Goal: Transaction & Acquisition: Purchase product/service

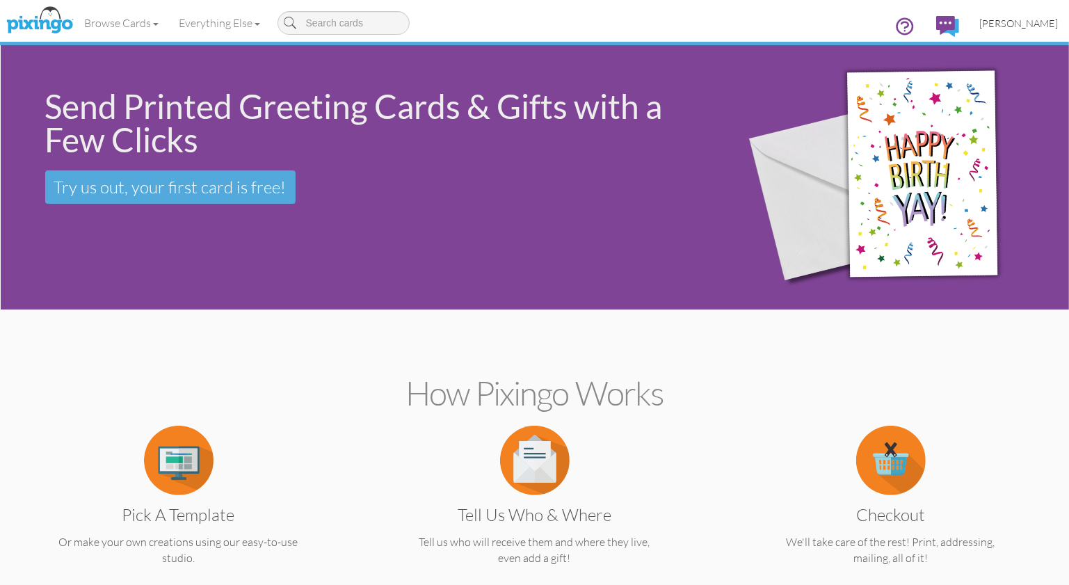
click at [1013, 21] on span "[PERSON_NAME]" at bounding box center [1019, 23] width 79 height 12
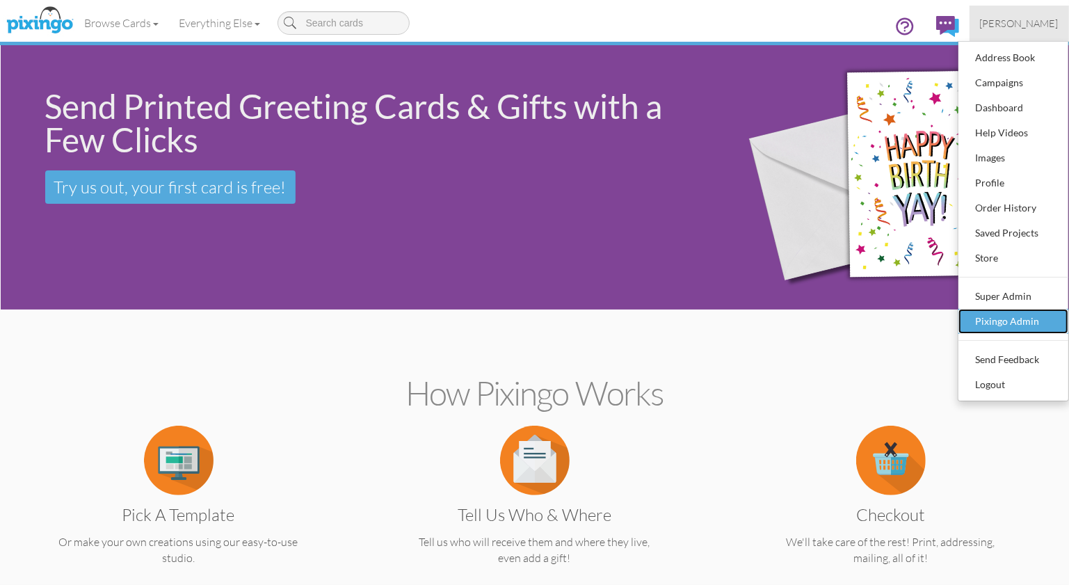
click at [983, 311] on div "Pixingo Admin" at bounding box center [1014, 321] width 82 height 21
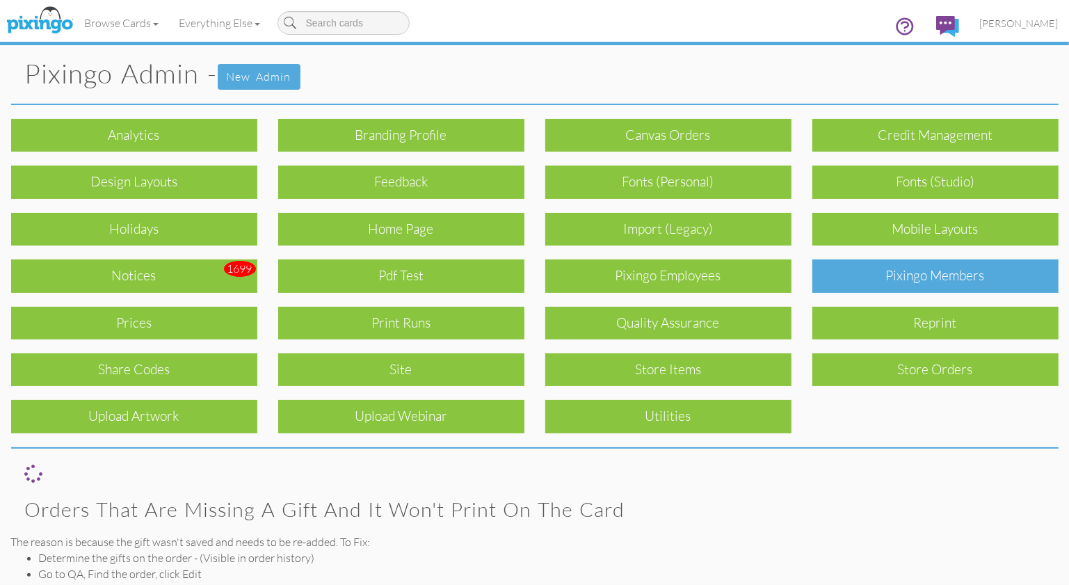
click at [954, 285] on div "Pixingo Members" at bounding box center [936, 275] width 246 height 33
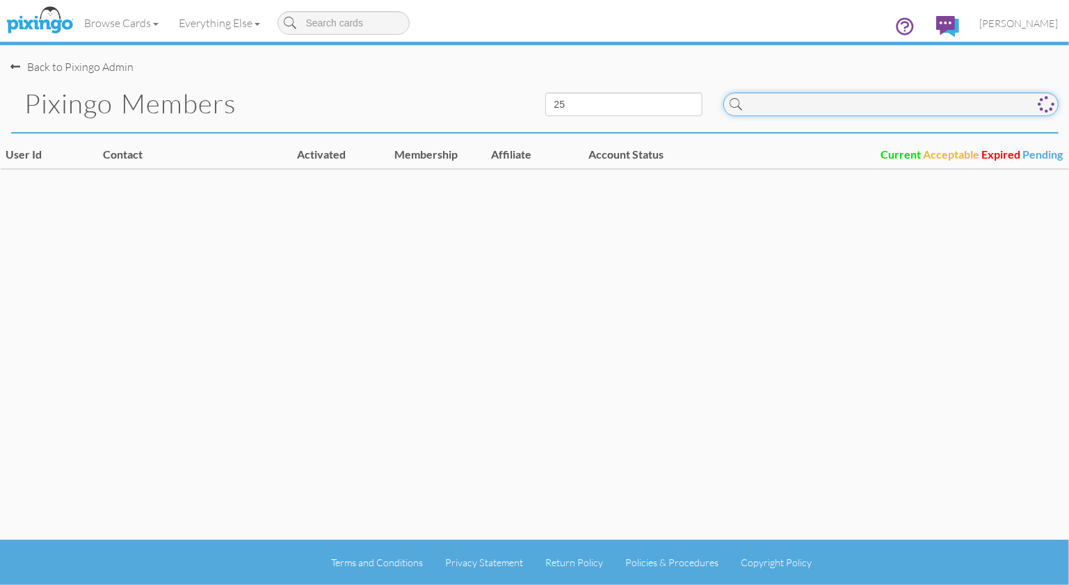
click at [779, 113] on input at bounding box center [891, 105] width 335 height 24
type input "o"
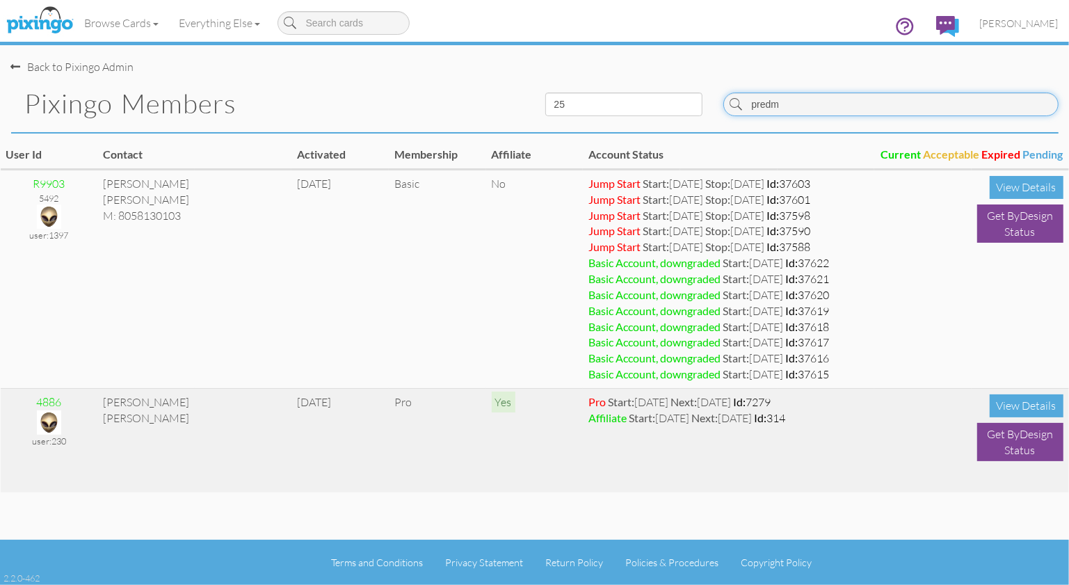
type input "predm"
click at [45, 414] on img at bounding box center [49, 422] width 24 height 24
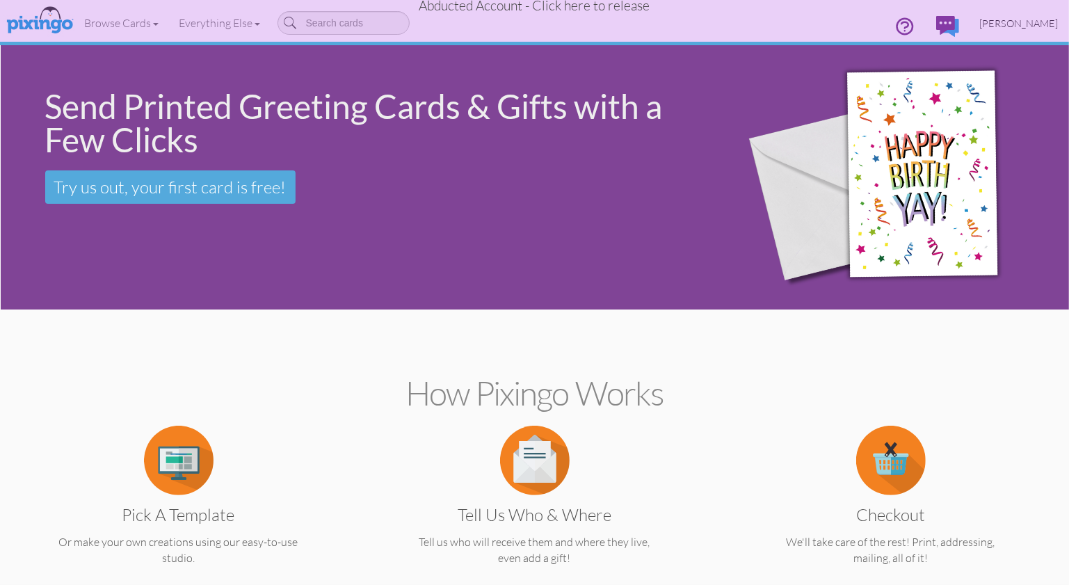
click at [1008, 15] on link "[PERSON_NAME]" at bounding box center [1019, 23] width 99 height 35
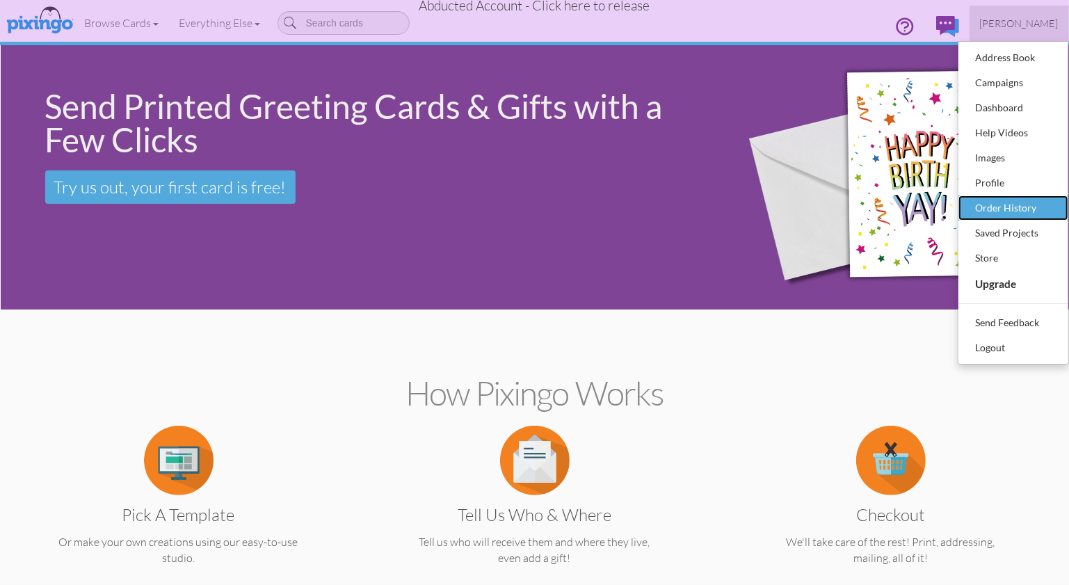
click at [1002, 208] on div "Order History" at bounding box center [1014, 208] width 82 height 21
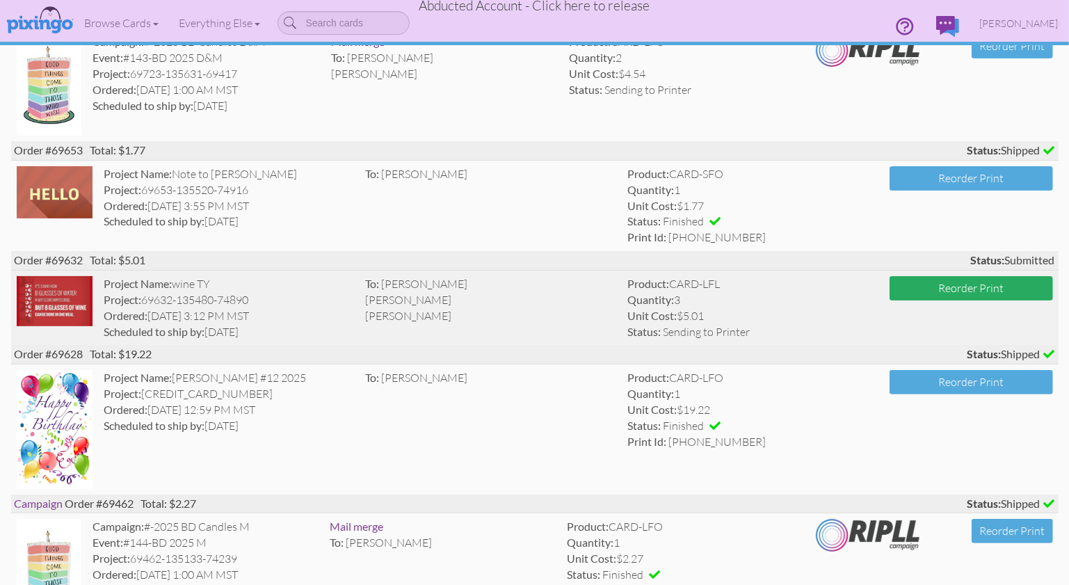
scroll to position [184, 0]
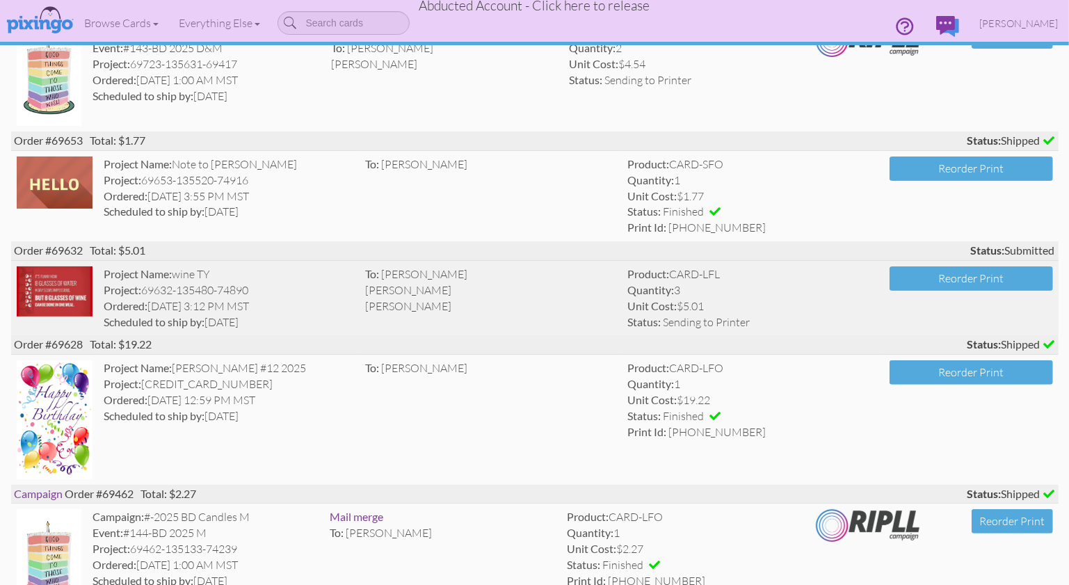
click at [332, 295] on div "Project: 69632-135480-74890" at bounding box center [229, 290] width 251 height 16
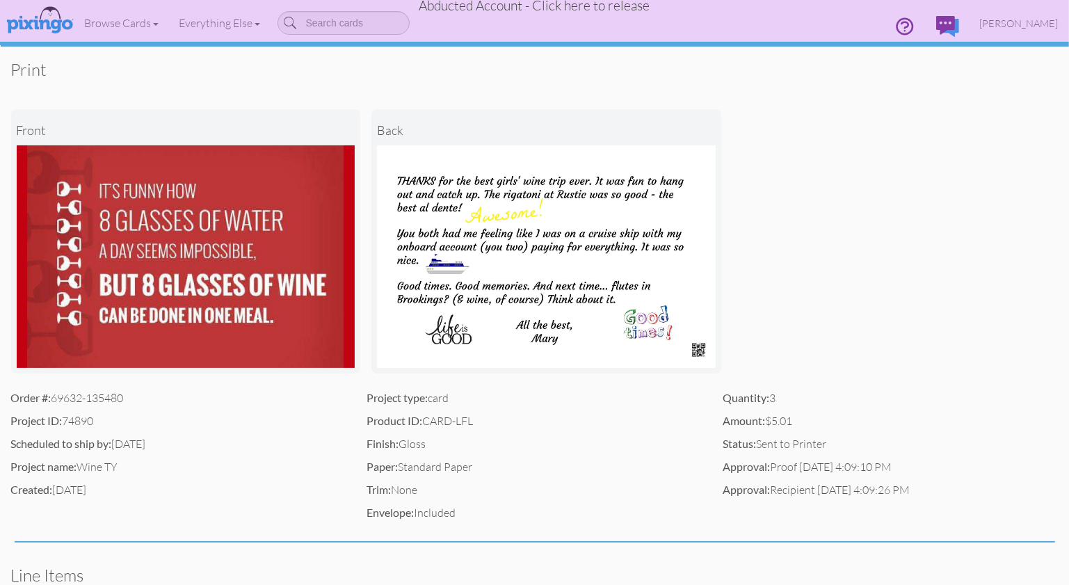
scroll to position [79, 0]
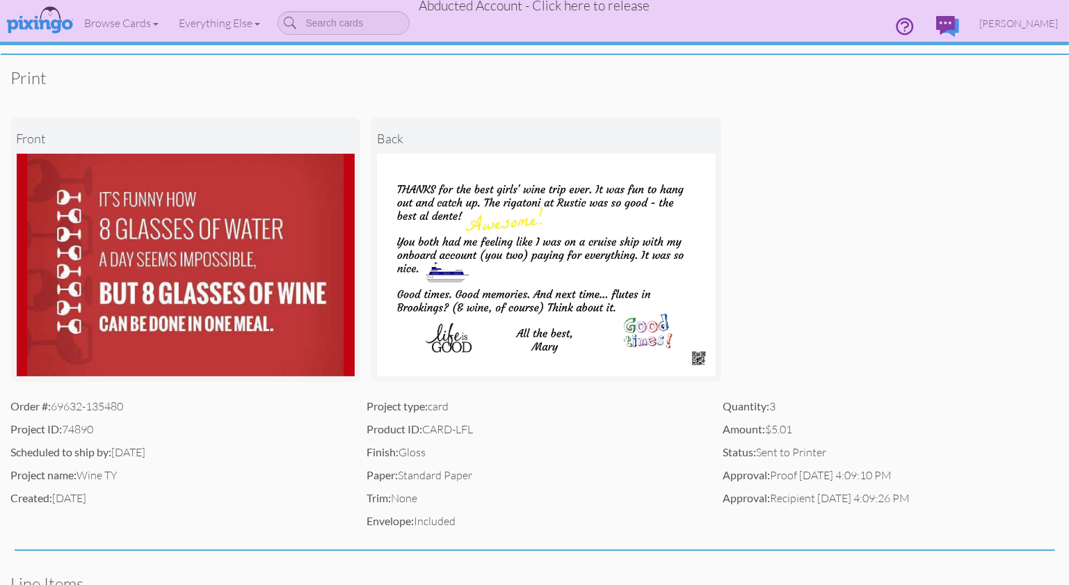
click at [273, 340] on img at bounding box center [186, 265] width 339 height 223
click at [754, 326] on div "front back" at bounding box center [535, 250] width 1048 height 298
click at [630, 97] on div "Print" at bounding box center [535, 78] width 1048 height 46
click at [767, 102] on div "front back" at bounding box center [535, 250] width 1048 height 298
click at [598, 10] on span "Abducted Account - Click here to release" at bounding box center [535, 5] width 231 height 17
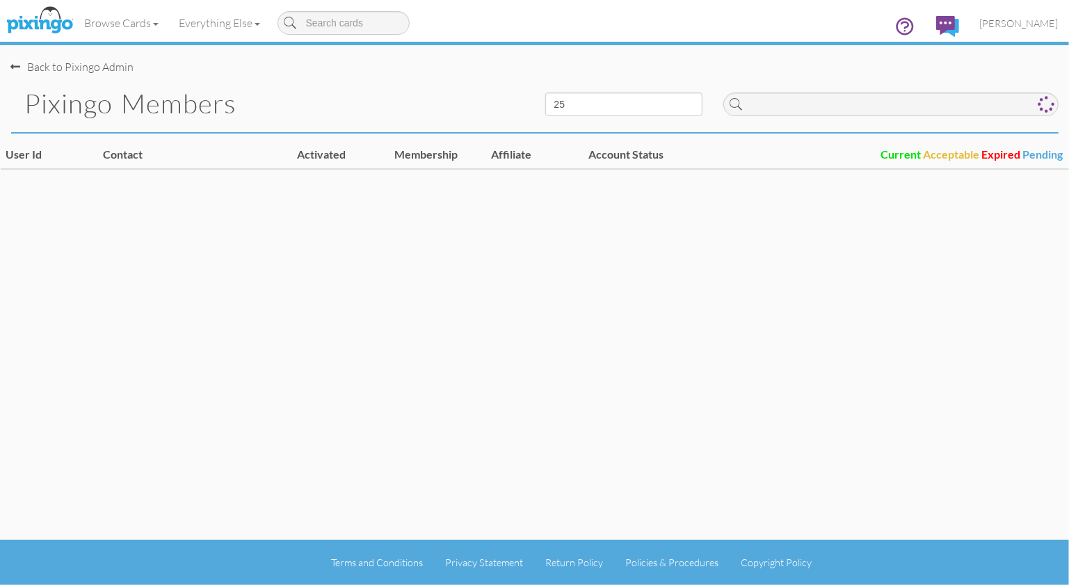
click at [539, 58] on div "Back to Pixingo Admin" at bounding box center [540, 60] width 1058 height 30
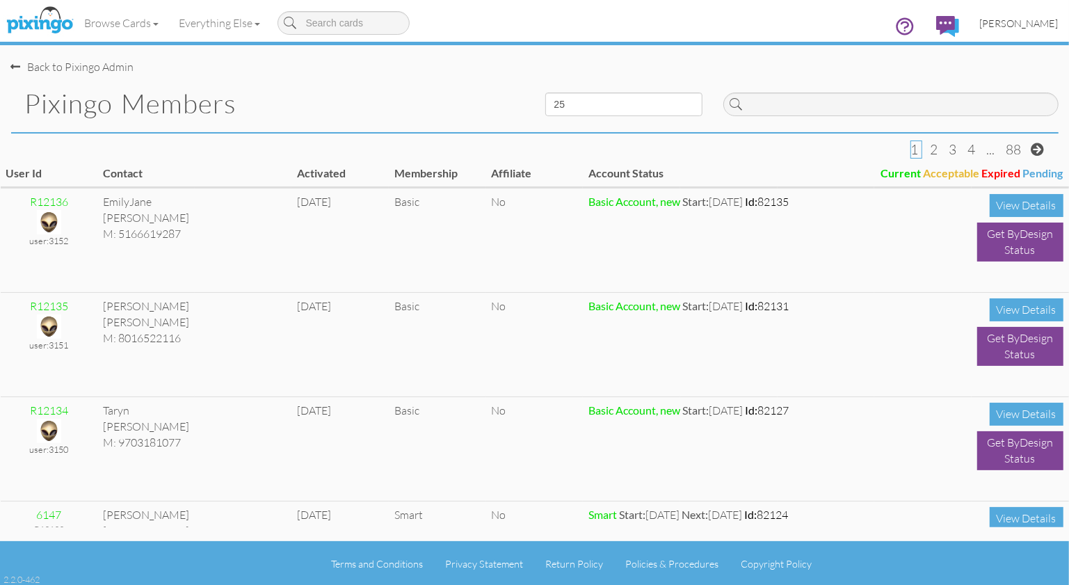
click at [1020, 24] on span "[PERSON_NAME]" at bounding box center [1019, 23] width 79 height 12
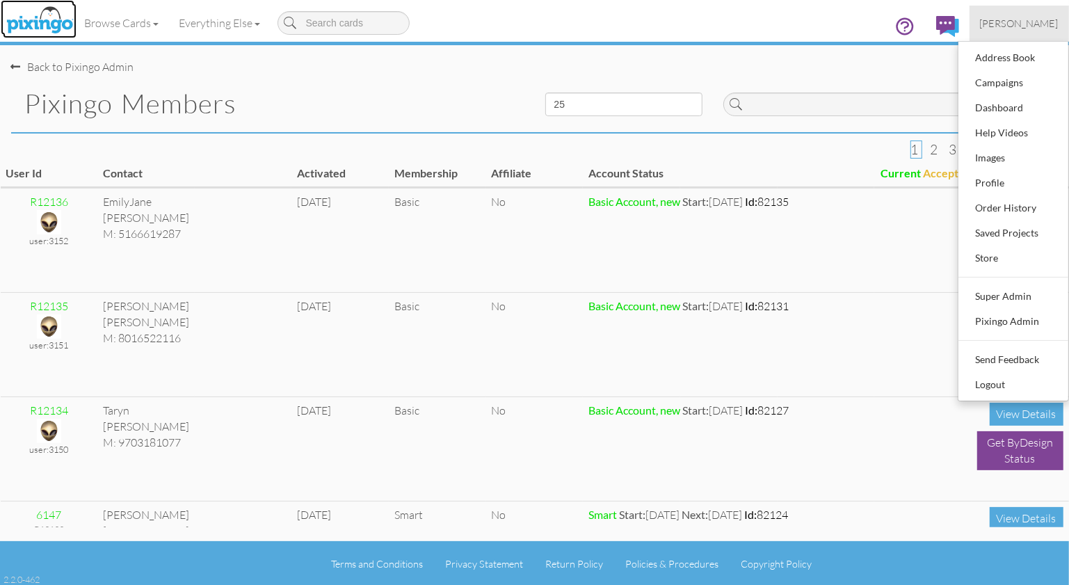
click at [47, 13] on img at bounding box center [40, 20] width 74 height 35
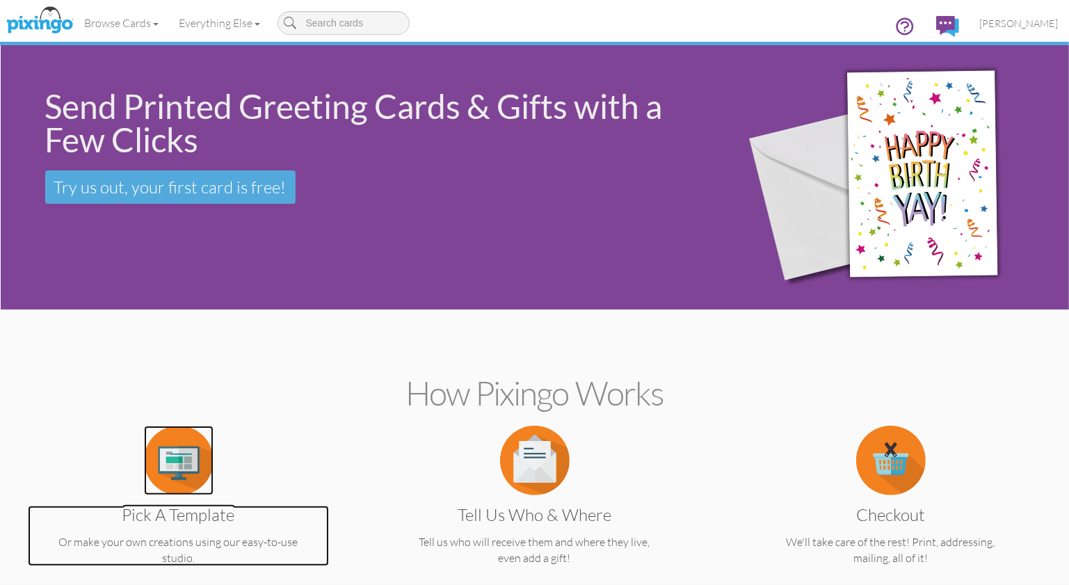
click at [173, 478] on img at bounding box center [179, 461] width 70 height 70
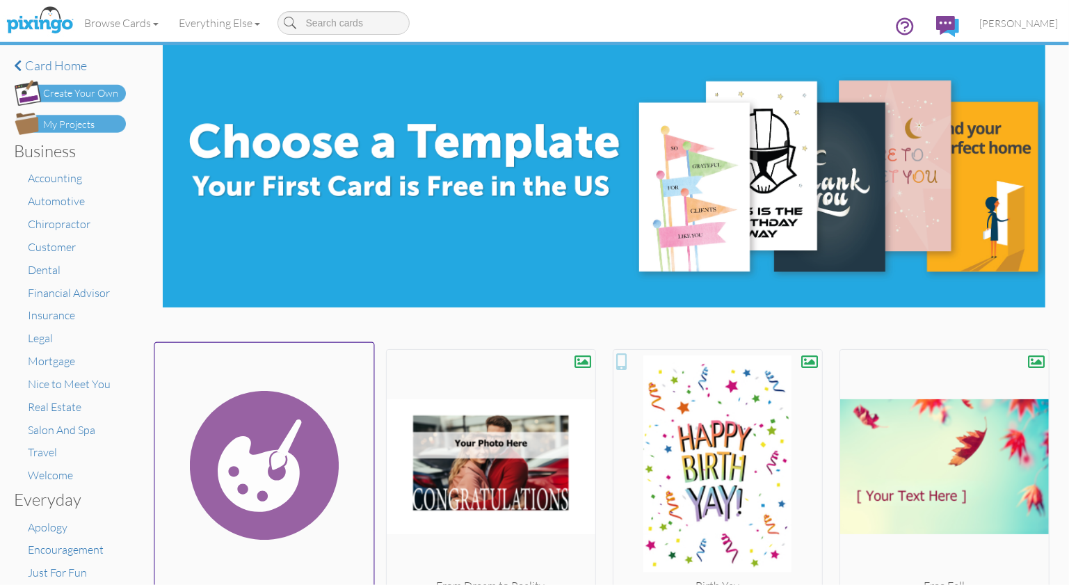
click at [289, 443] on img at bounding box center [263, 466] width 219 height 234
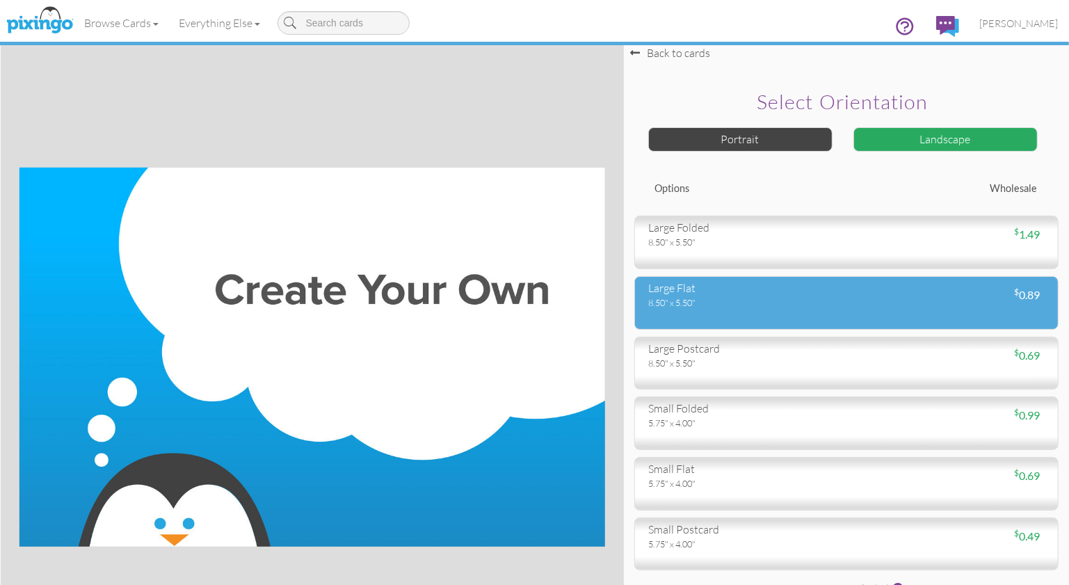
click at [716, 297] on div "8.50" x 5.50"" at bounding box center [742, 302] width 187 height 13
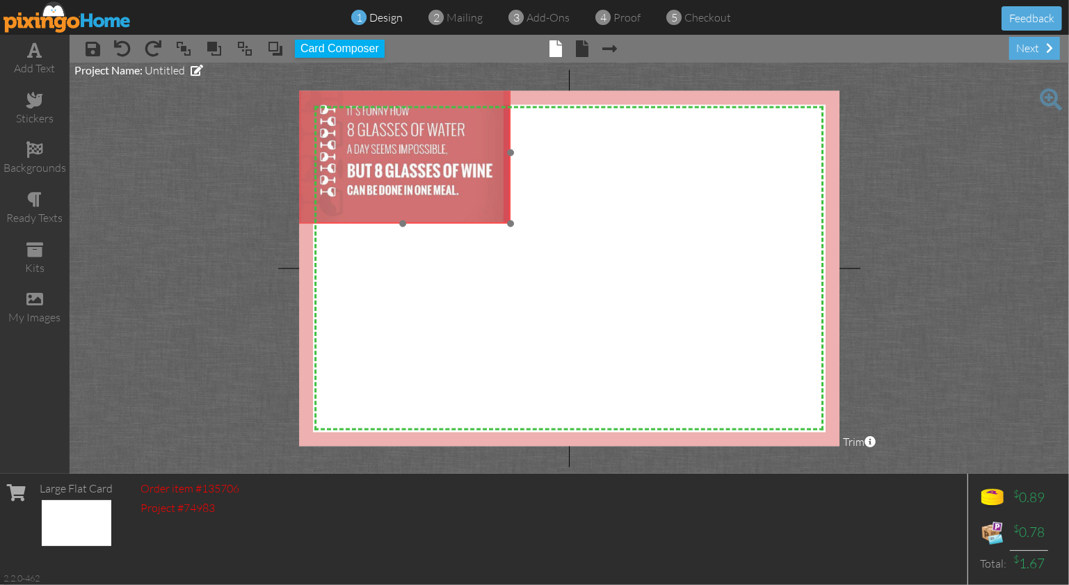
drag, startPoint x: 418, startPoint y: 229, endPoint x: 387, endPoint y: 202, distance: 41.0
click at [387, 202] on img at bounding box center [403, 153] width 216 height 142
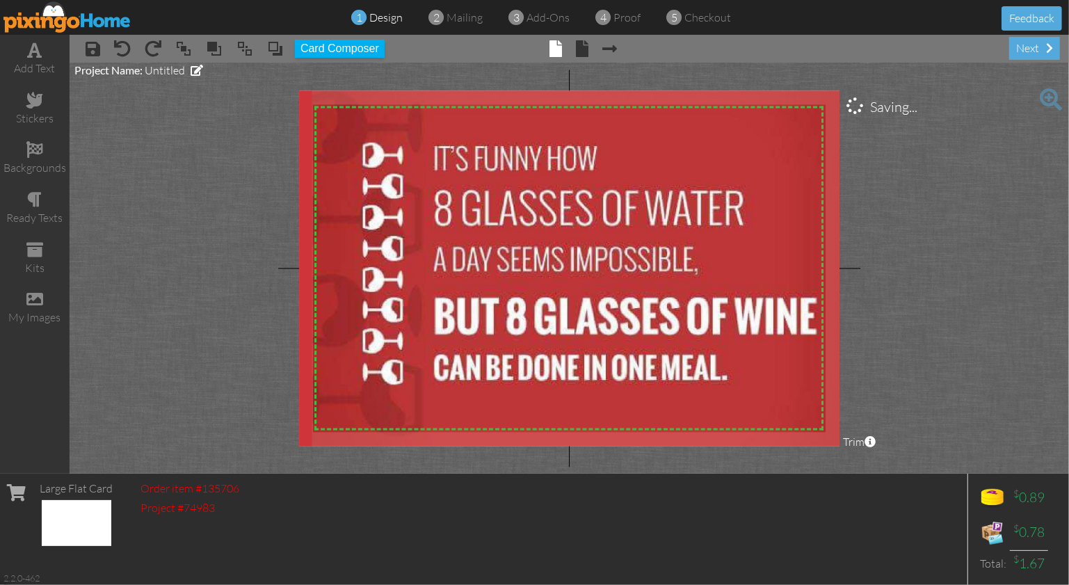
drag, startPoint x: 511, startPoint y: 225, endPoint x: 786, endPoint y: 456, distance: 359.5
click at [786, 456] on project-studio-wrapper "X X X X X X X X X X X X X X X X X X X X X X X X X X X X X X X X X X X X X X X X…" at bounding box center [570, 268] width 1000 height 411
click at [977, 338] on project-studio-wrapper "X X X X X X X X X X X X X X X X X X X X X X X X X X X X X X X X X X X X X X X X…" at bounding box center [570, 268] width 1000 height 411
click at [582, 47] on span at bounding box center [582, 48] width 13 height 17
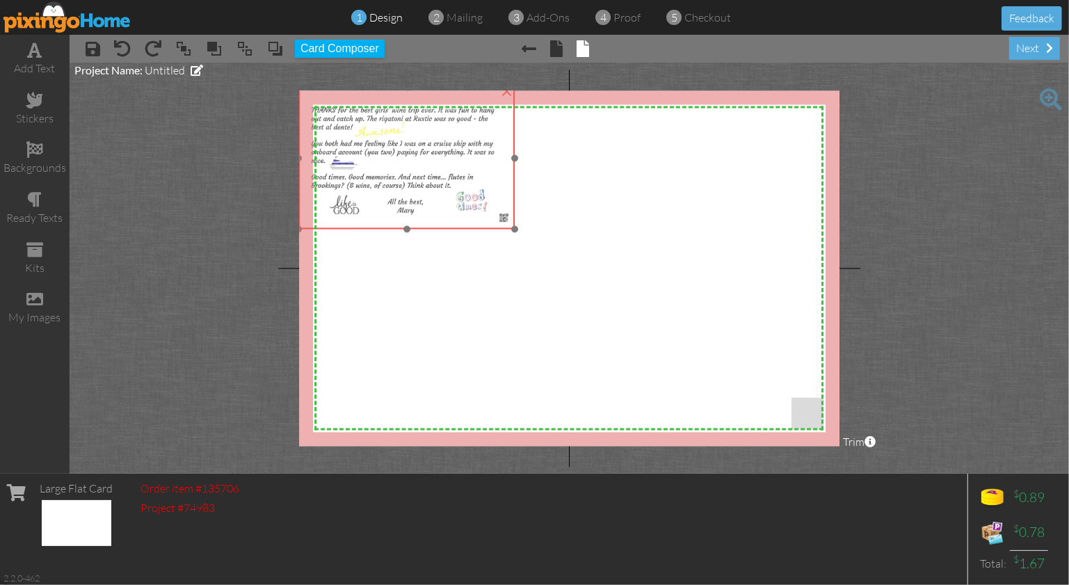
drag, startPoint x: 407, startPoint y: 201, endPoint x: 383, endPoint y: 181, distance: 31.6
click at [383, 181] on img at bounding box center [407, 159] width 216 height 142
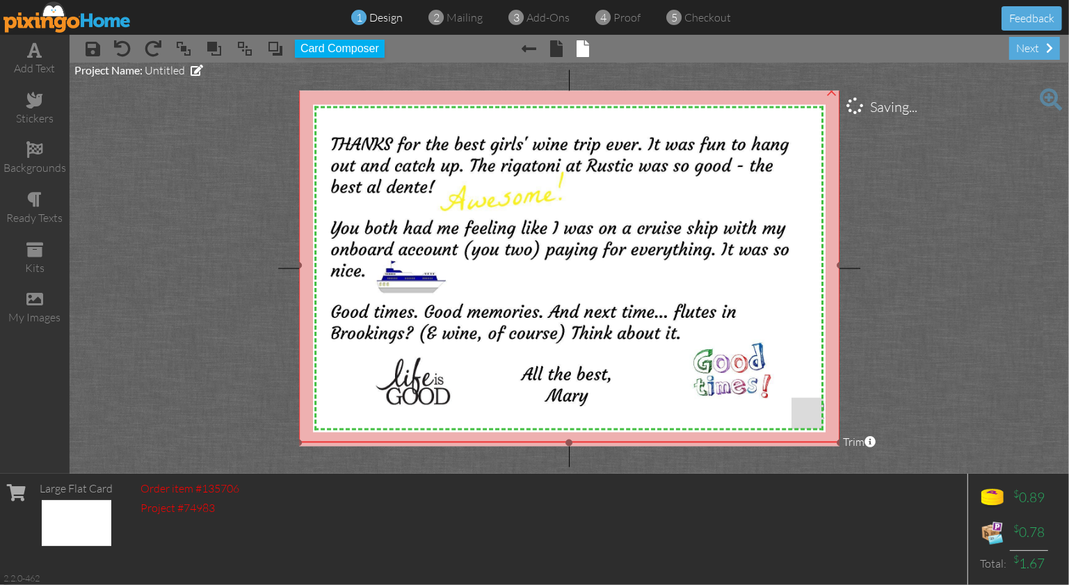
drag, startPoint x: 513, startPoint y: 230, endPoint x: 692, endPoint y: 443, distance: 278.1
click at [692, 443] on div "×" at bounding box center [569, 265] width 541 height 355
click at [828, 439] on img at bounding box center [569, 265] width 541 height 355
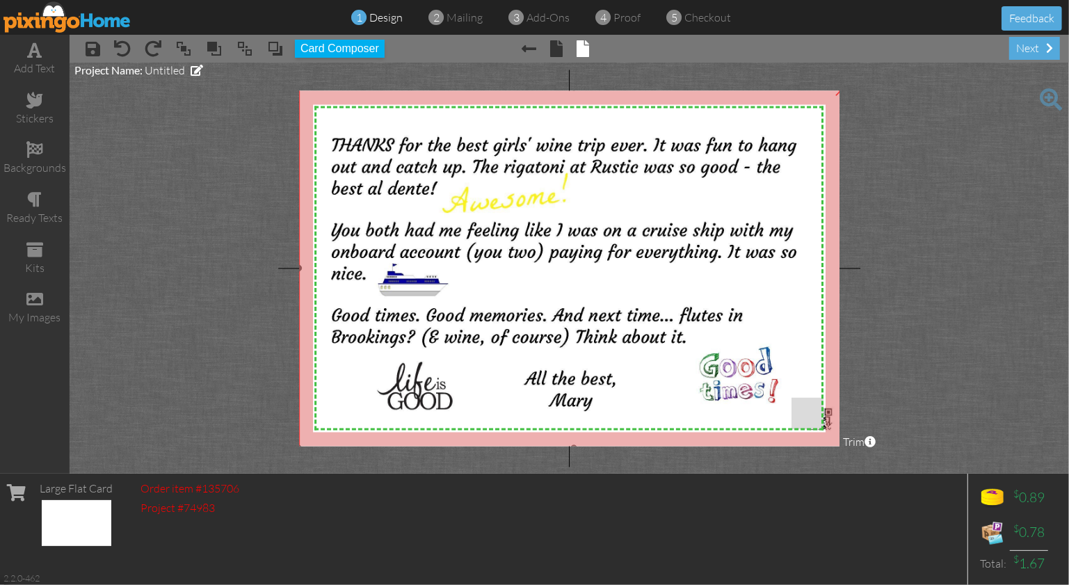
drag, startPoint x: 841, startPoint y: 447, endPoint x: 859, endPoint y: 448, distance: 18.1
click at [842, 449] on project-studio-wrapper "X X X X X X X X X X X X X X X X X X X X X X X X X X X X X X X X X X X X X X X X…" at bounding box center [570, 268] width 1000 height 411
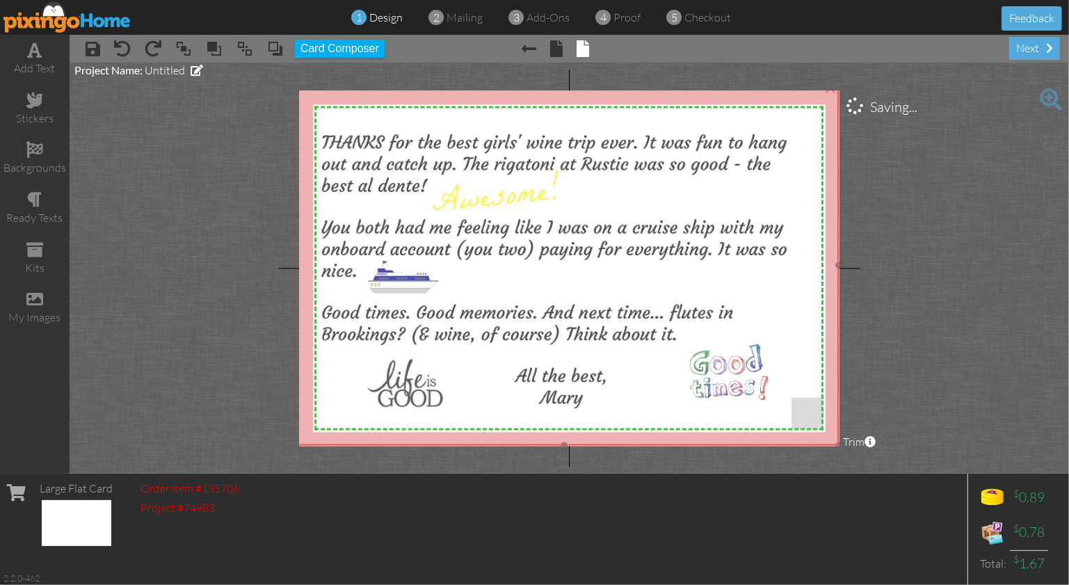
drag, startPoint x: 781, startPoint y: 397, endPoint x: 772, endPoint y: 394, distance: 10.1
click at [772, 394] on img at bounding box center [564, 265] width 550 height 361
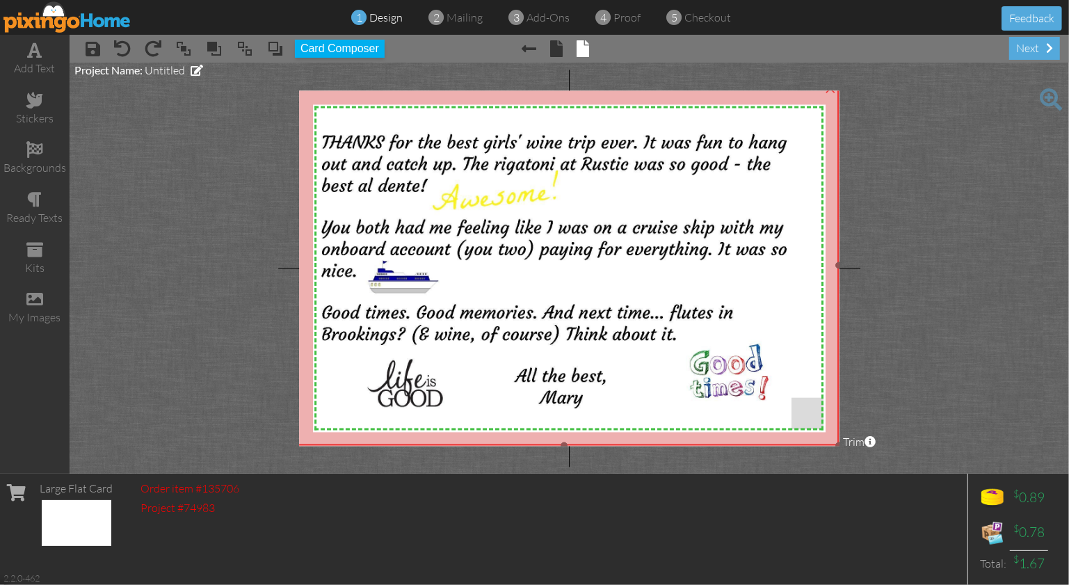
click at [780, 406] on img at bounding box center [564, 265] width 550 height 361
click at [893, 422] on project-studio-wrapper "X X X X X X X X X X X X X X X X X X X X X X X X X X X X X X X X X X X X X X X X…" at bounding box center [570, 268] width 1000 height 411
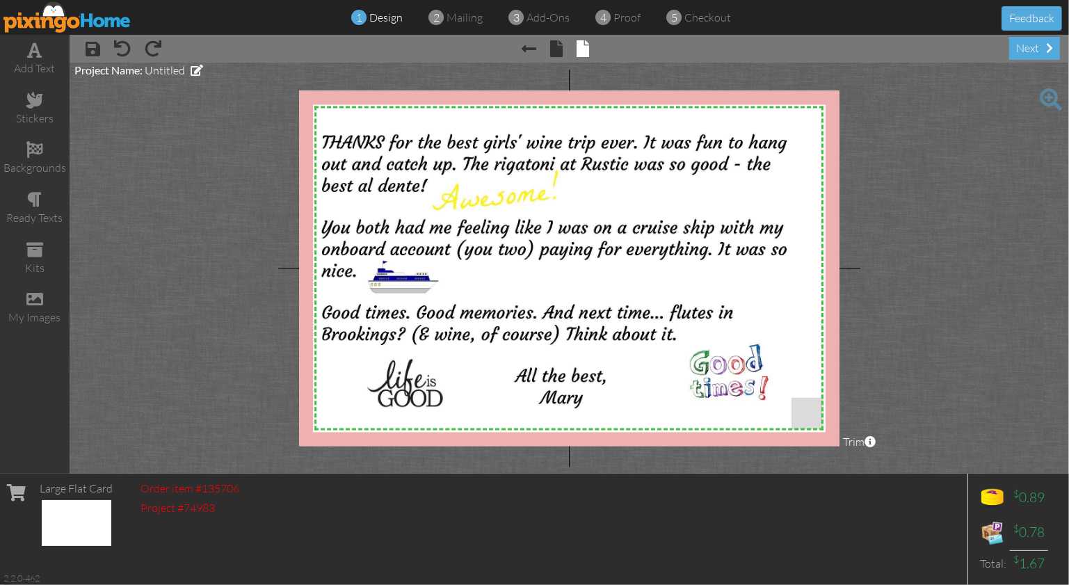
click at [895, 421] on project-studio-wrapper "X X X X X X X X X X X X X X X X X X X X X X X X X X X X X X X X X X X X X X X X…" at bounding box center [570, 268] width 1000 height 411
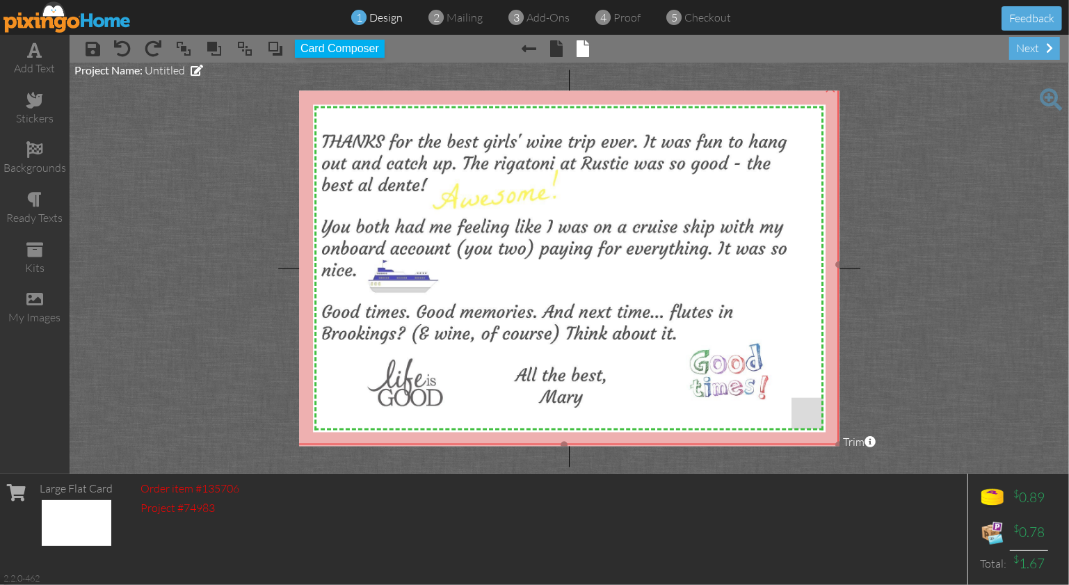
drag, startPoint x: 754, startPoint y: 378, endPoint x: 774, endPoint y: 376, distance: 19.6
click at [754, 378] on img at bounding box center [564, 264] width 550 height 361
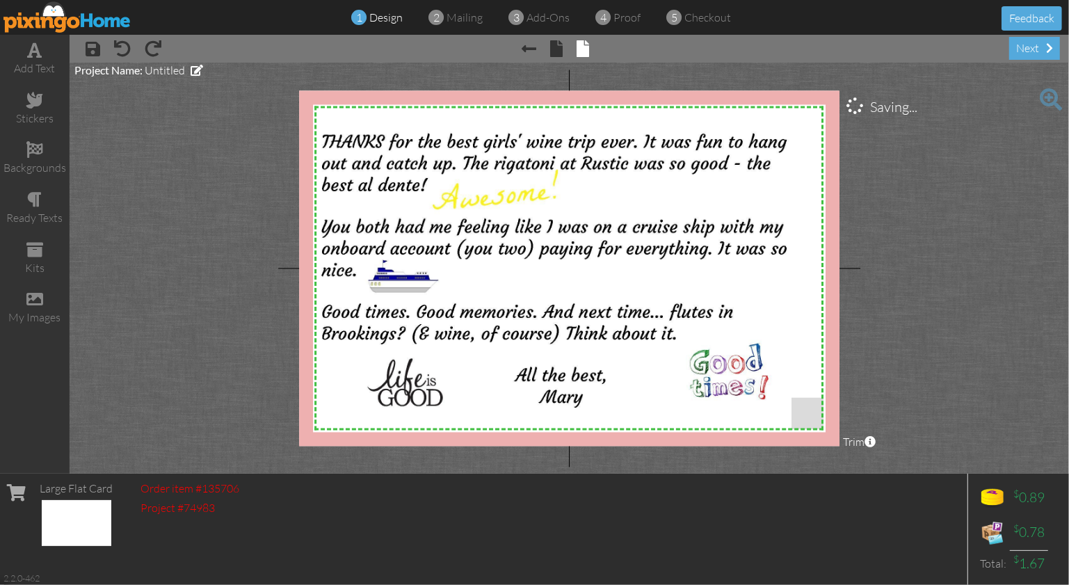
click at [1000, 400] on project-studio-wrapper "X X X X X X X X X X X X X X X X X X X X X X X X X X X X X X X X X X X X X X X X…" at bounding box center [570, 268] width 1000 height 411
click at [467, 18] on span "mailing" at bounding box center [465, 17] width 36 height 14
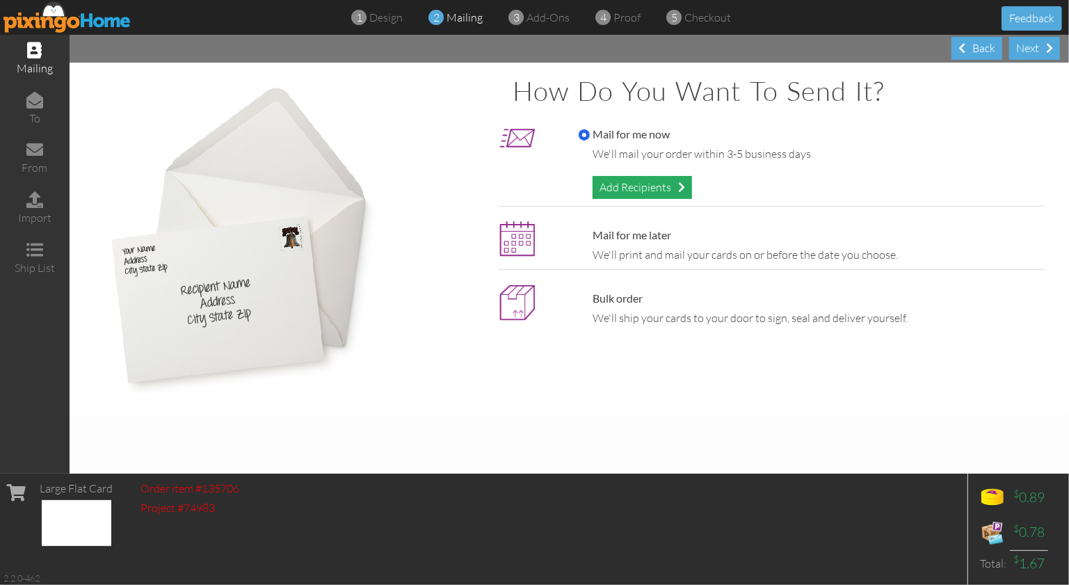
click at [622, 190] on div "Add Recipients" at bounding box center [642, 187] width 99 height 23
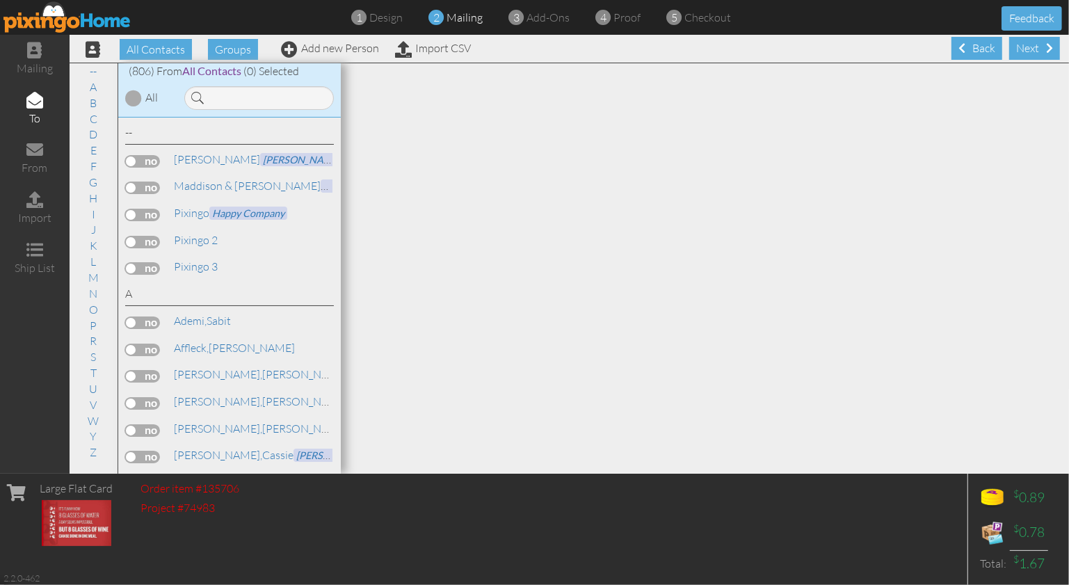
click at [463, 20] on span "mailing" at bounding box center [465, 17] width 36 height 14
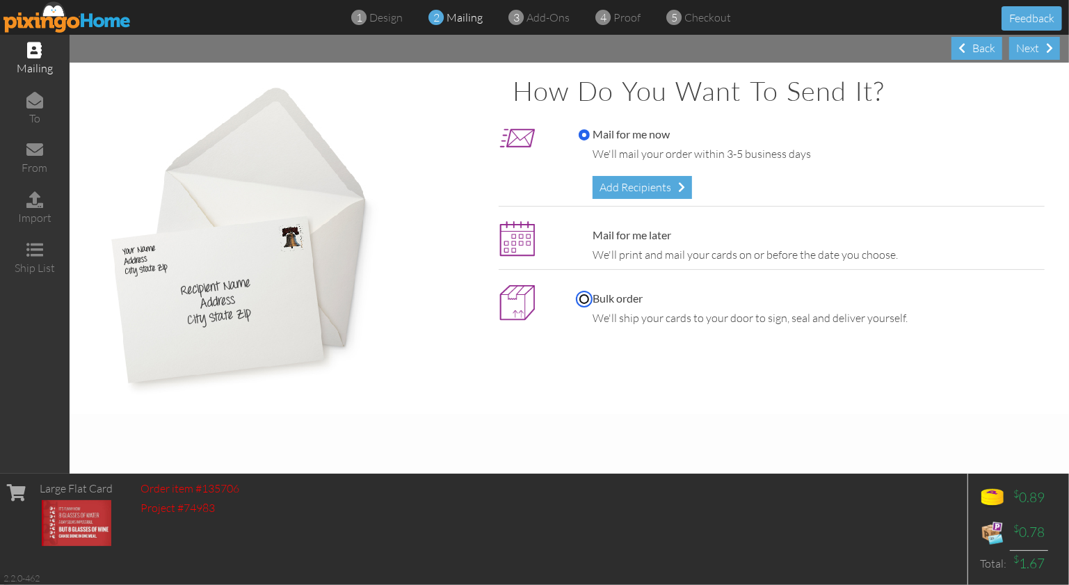
click at [580, 298] on input "Bulk order" at bounding box center [584, 299] width 11 height 11
radio input "true"
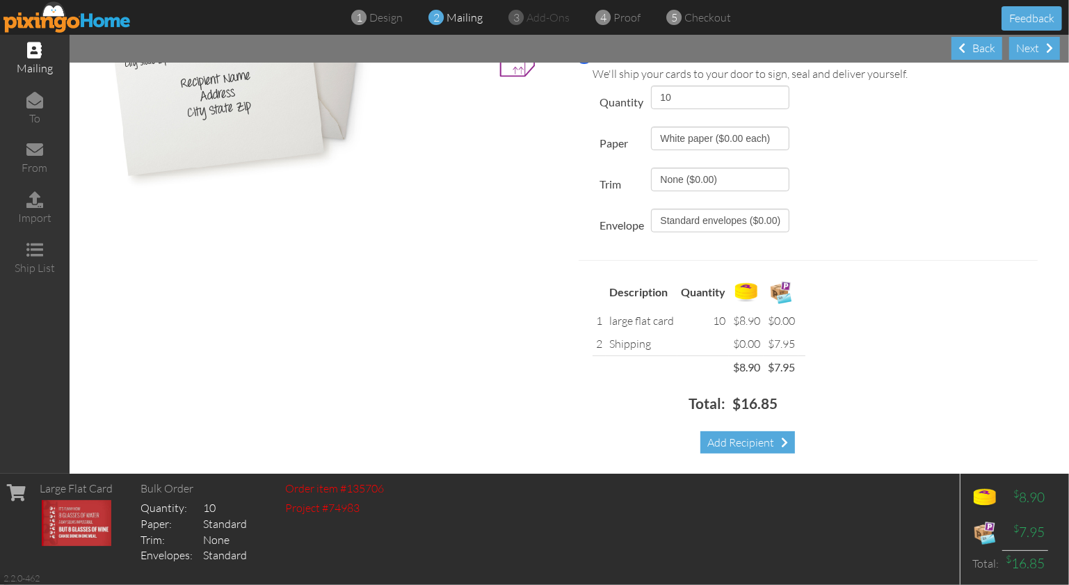
scroll to position [211, 0]
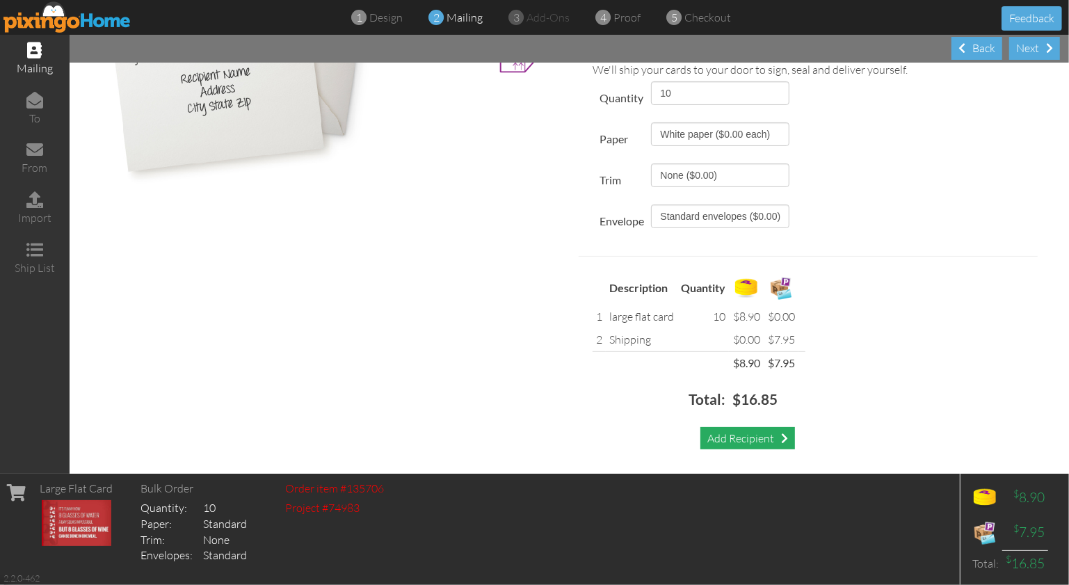
click at [755, 434] on div "Add Recipient" at bounding box center [748, 438] width 95 height 23
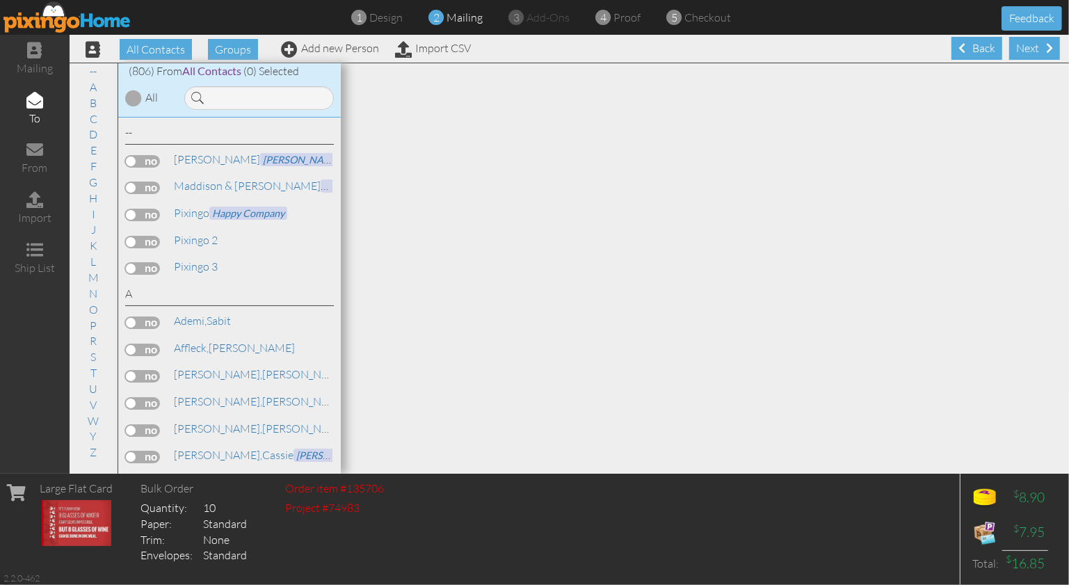
click at [130, 236] on label at bounding box center [142, 242] width 35 height 13
click at [0, 0] on input "checkbox" at bounding box center [0, 0] width 0 height 0
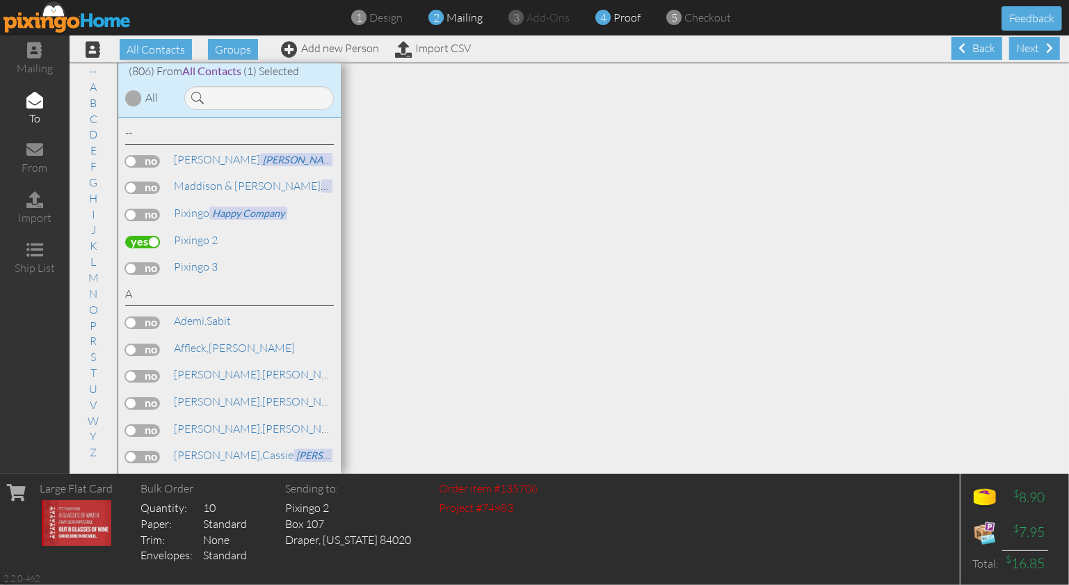
click at [621, 15] on span "proof" at bounding box center [627, 17] width 27 height 14
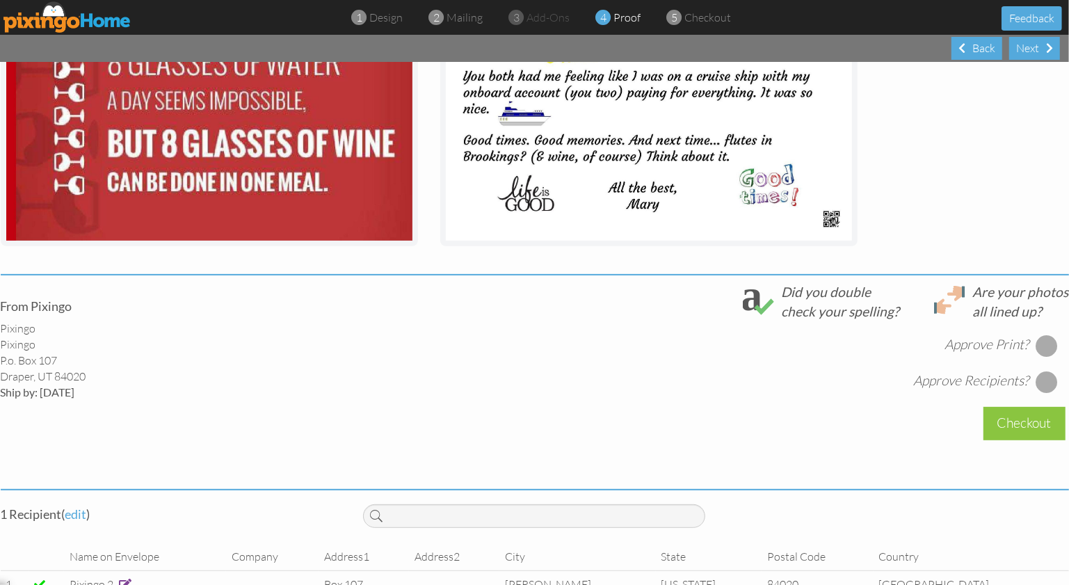
scroll to position [355, 0]
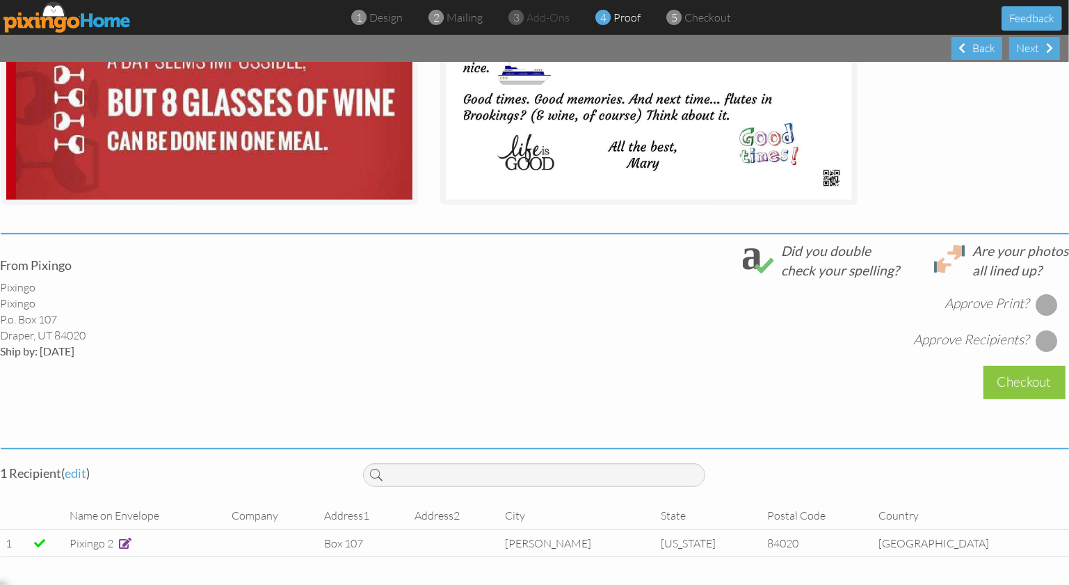
click at [1044, 304] on div at bounding box center [1047, 305] width 22 height 22
click at [1045, 344] on div at bounding box center [1047, 341] width 22 height 22
click at [1019, 381] on div "Checkout" at bounding box center [1025, 382] width 82 height 33
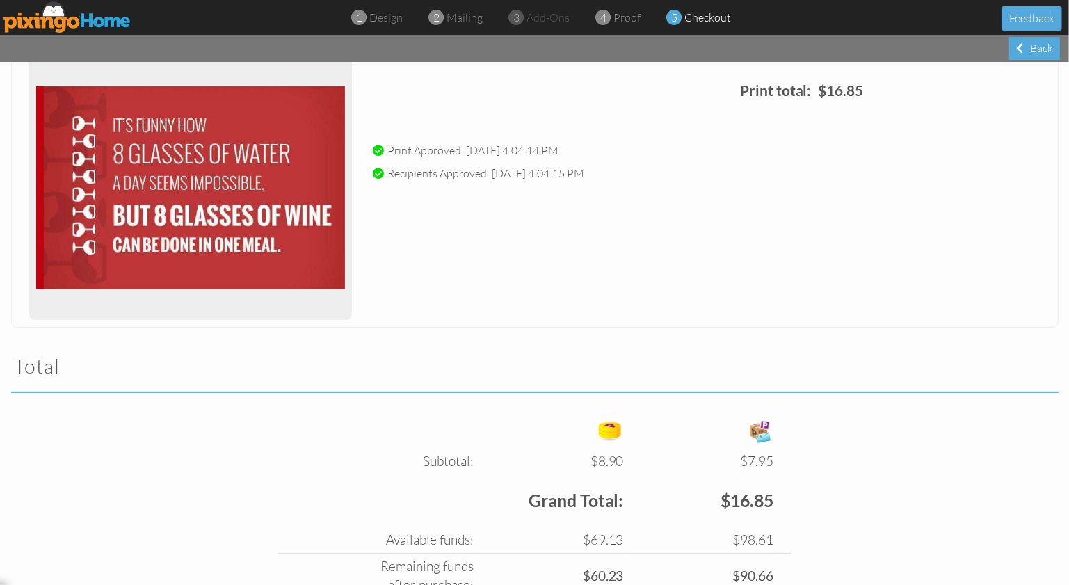
scroll to position [297, 0]
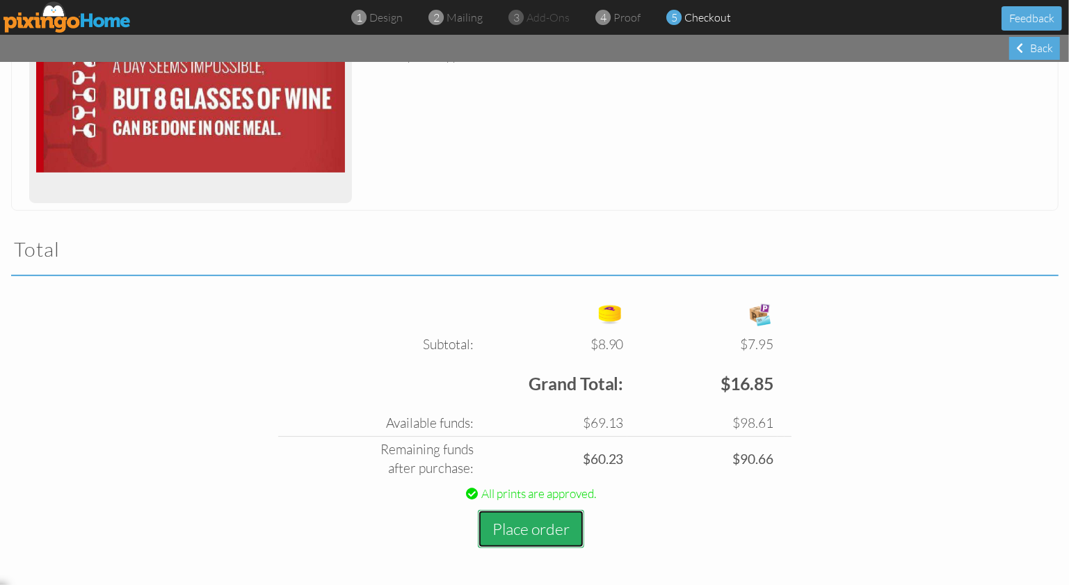
click at [495, 529] on button "Place order" at bounding box center [531, 529] width 106 height 38
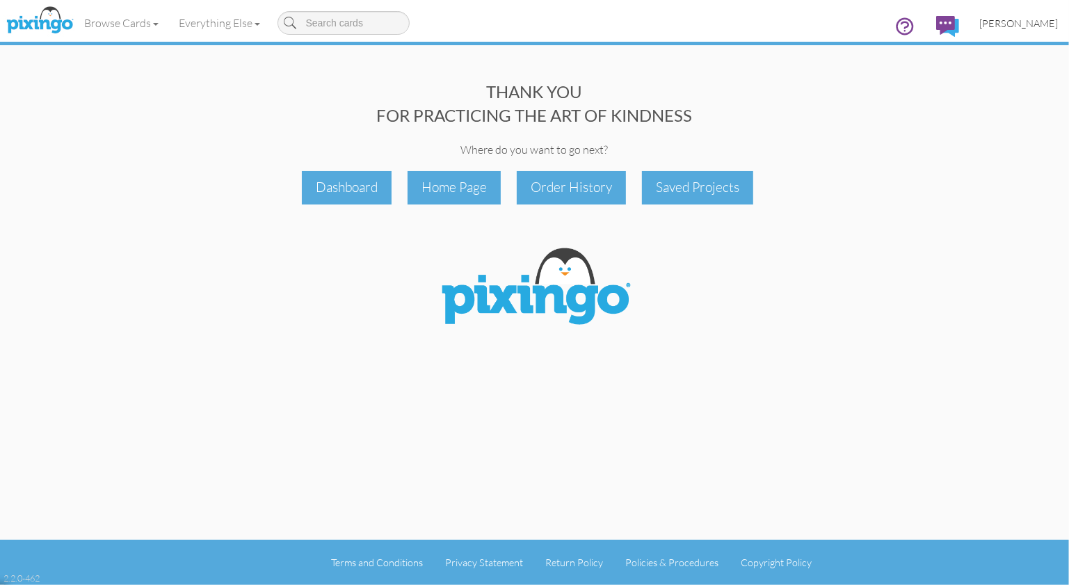
drag, startPoint x: 1012, startPoint y: 21, endPoint x: 1013, endPoint y: 38, distance: 17.4
click at [1012, 21] on span "[PERSON_NAME]" at bounding box center [1019, 23] width 79 height 12
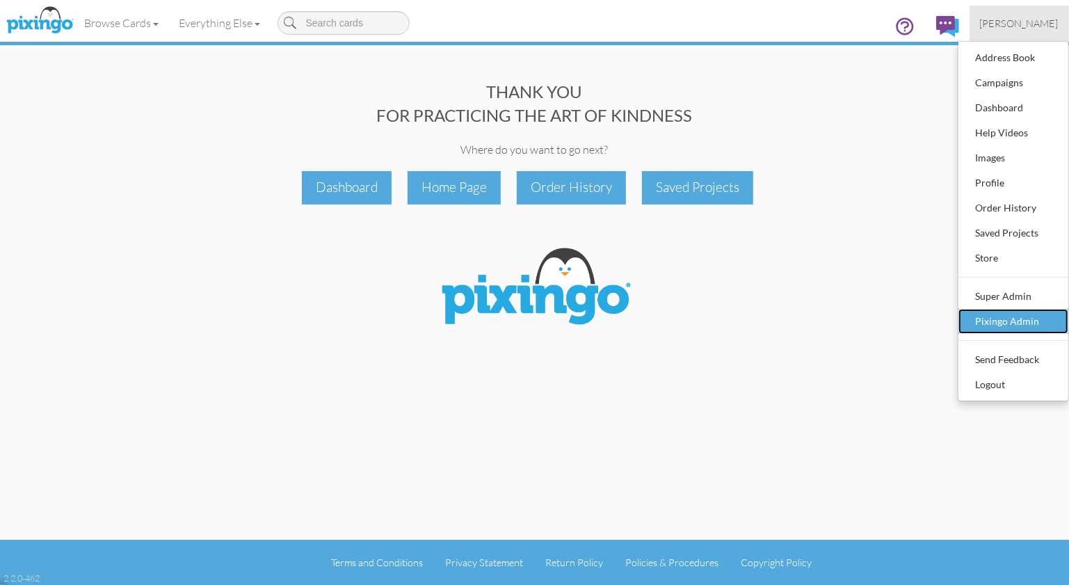
click at [1002, 319] on div "Pixingo Admin" at bounding box center [1014, 321] width 82 height 21
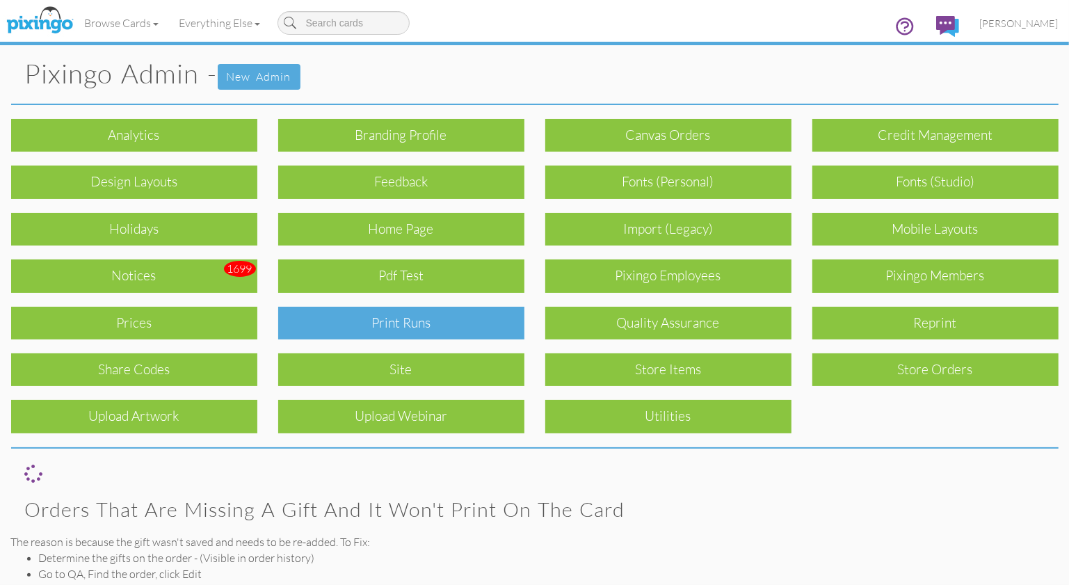
click at [371, 323] on div "Print Runs" at bounding box center [401, 323] width 246 height 33
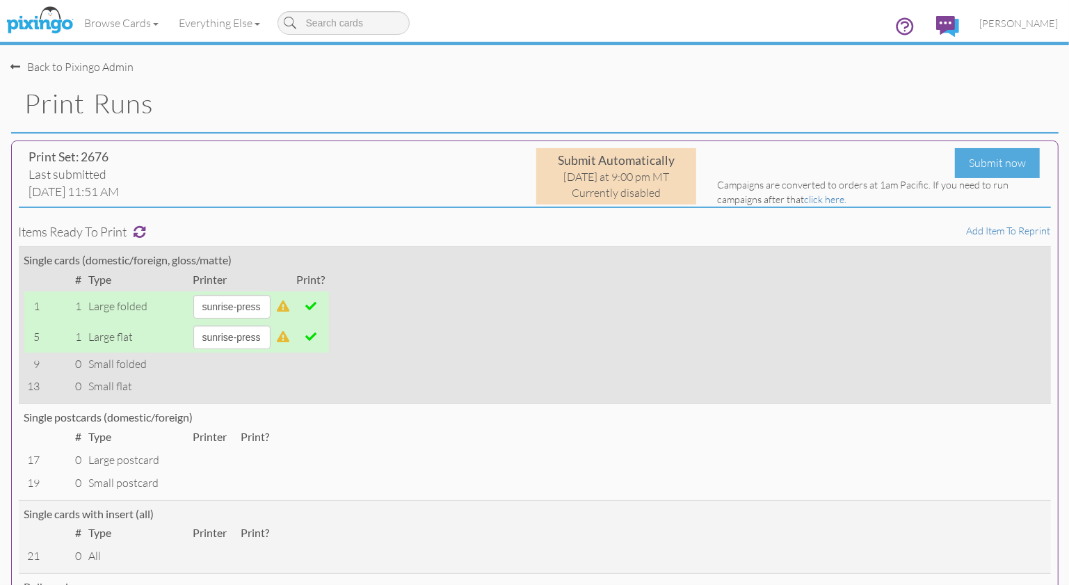
click at [317, 334] on span at bounding box center [310, 336] width 11 height 11
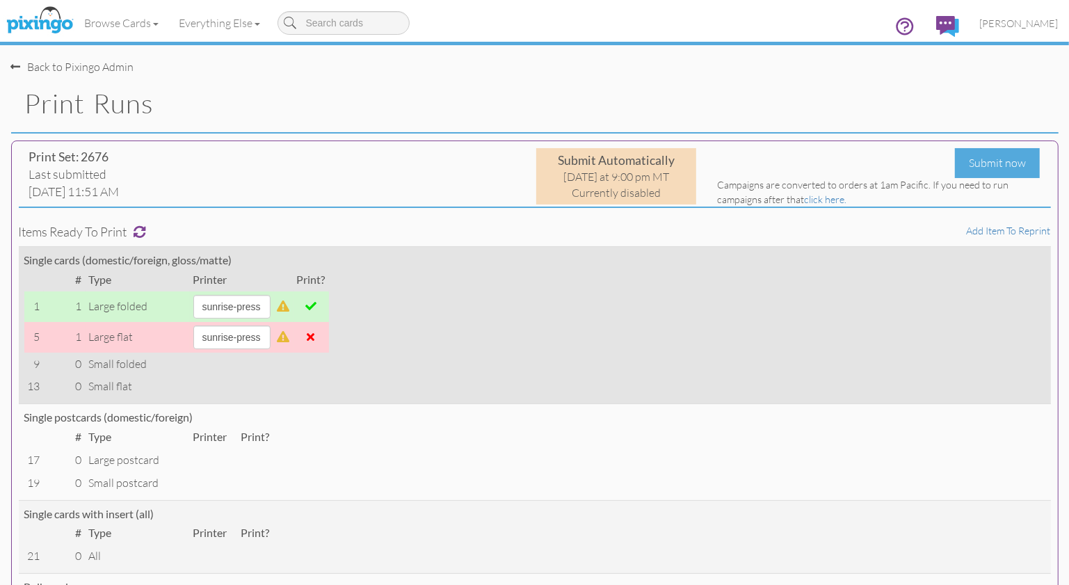
click at [317, 304] on span at bounding box center [310, 306] width 11 height 11
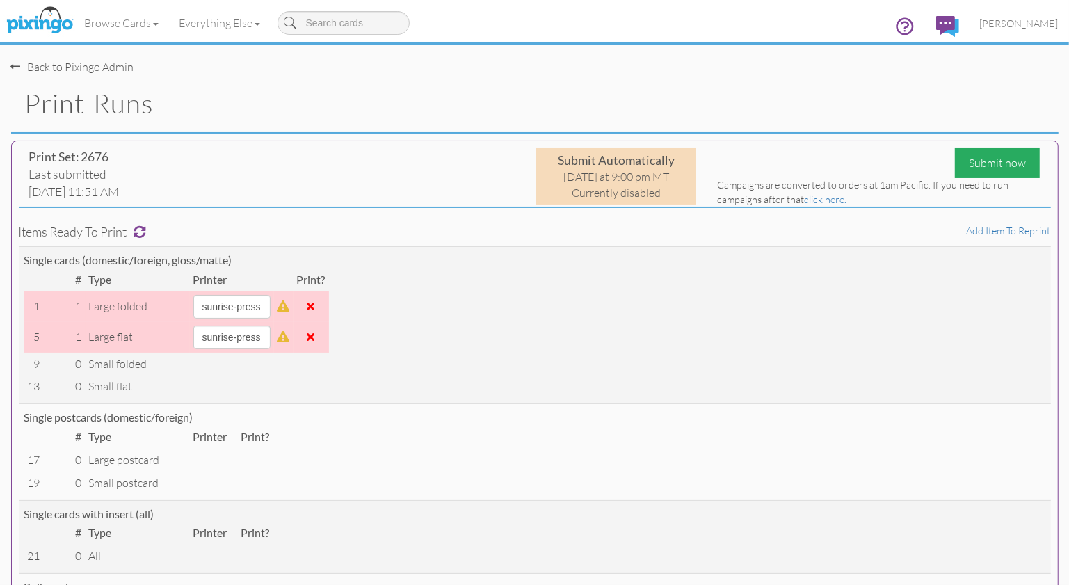
click at [977, 168] on div "Submit now" at bounding box center [997, 163] width 85 height 30
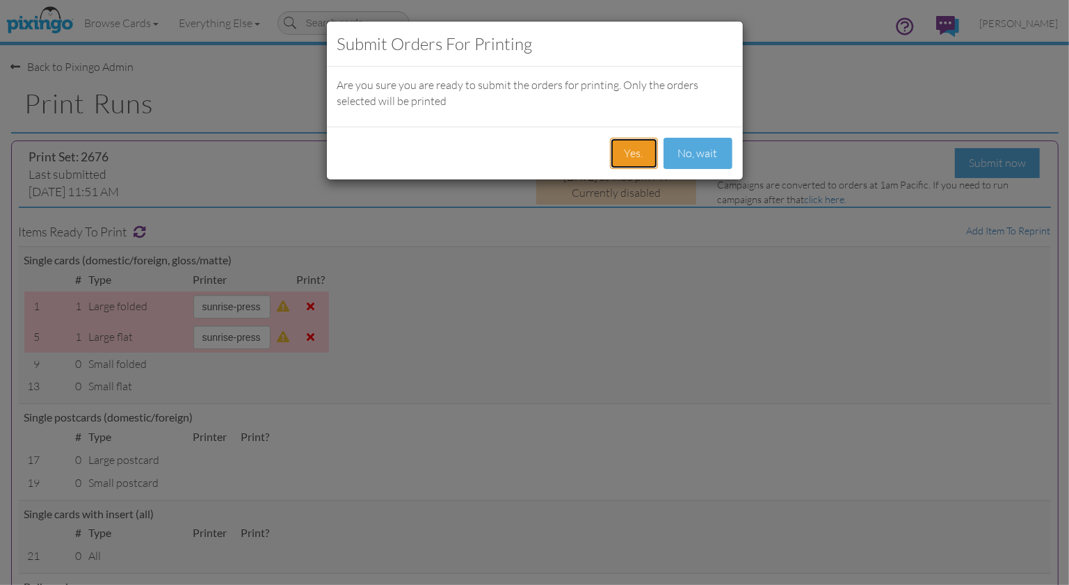
click at [628, 161] on button "Yes." at bounding box center [634, 153] width 48 height 31
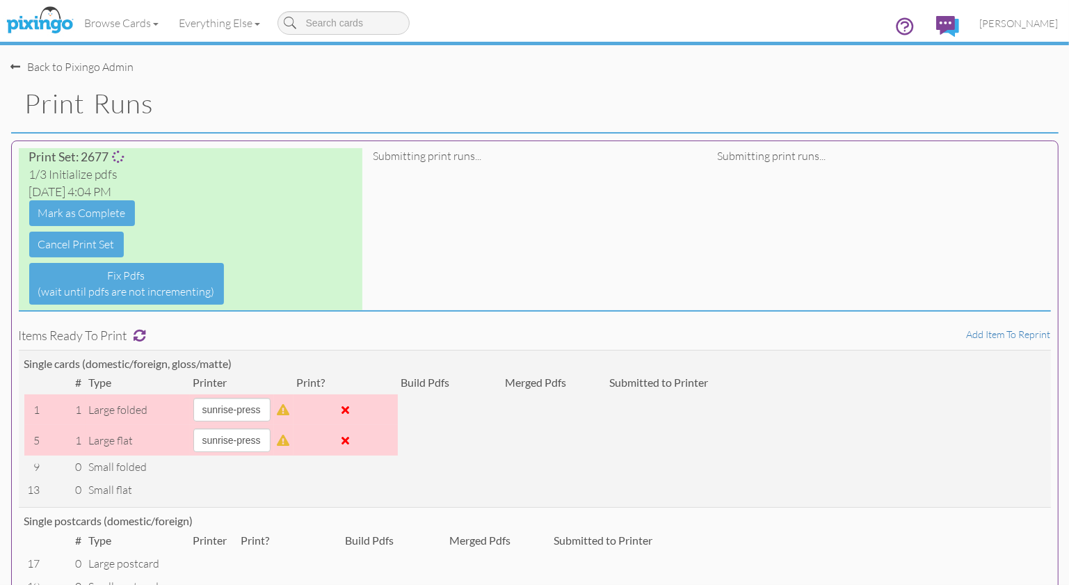
click at [189, 62] on div "Back to Pixingo Admin" at bounding box center [540, 60] width 1058 height 30
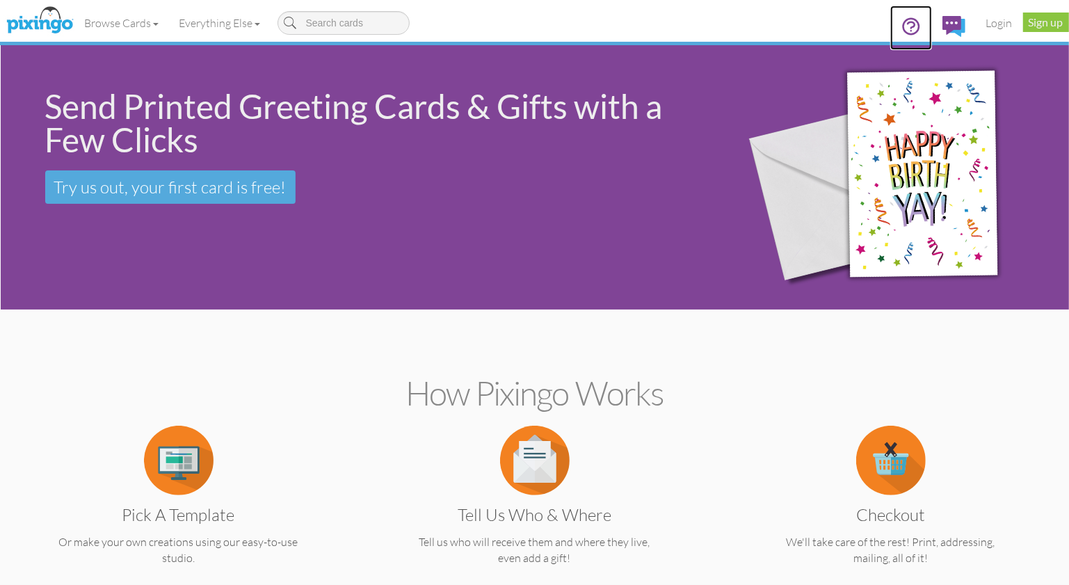
click at [911, 24] on icon at bounding box center [911, 26] width 21 height 21
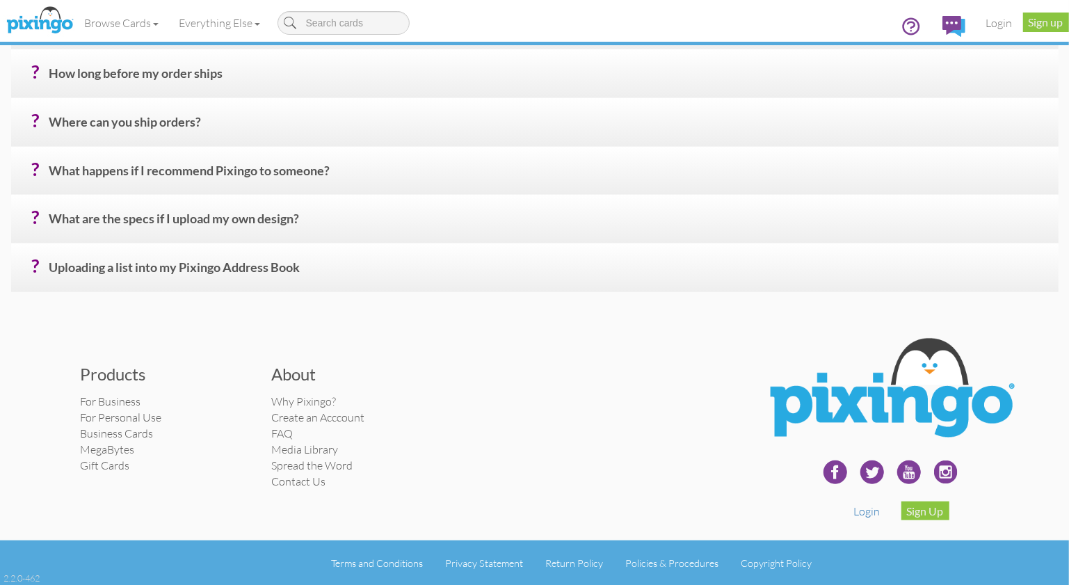
scroll to position [792, 0]
click at [184, 266] on h4 "? Uploading a list into my Pixingo Address Book" at bounding box center [548, 273] width 999 height 24
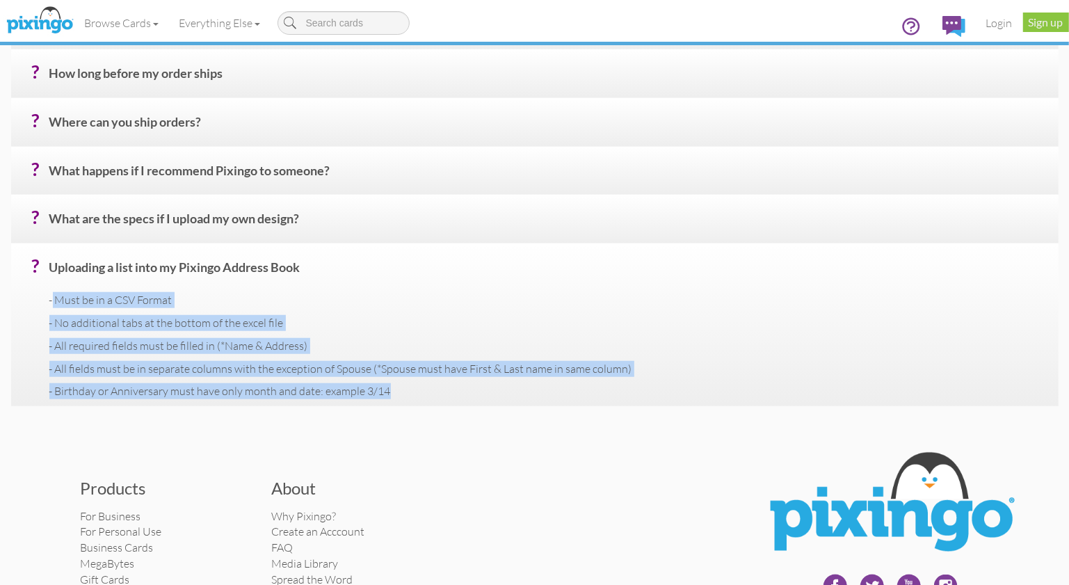
drag, startPoint x: 54, startPoint y: 294, endPoint x: 406, endPoint y: 401, distance: 368.0
click at [406, 401] on div "? Uploading a list into my Pixingo Address Book - Must be in a CSV Format - No …" at bounding box center [535, 324] width 1048 height 163
copy div "Must be in a CSV Format - No additional tabs at the bottom of the excel file - …"
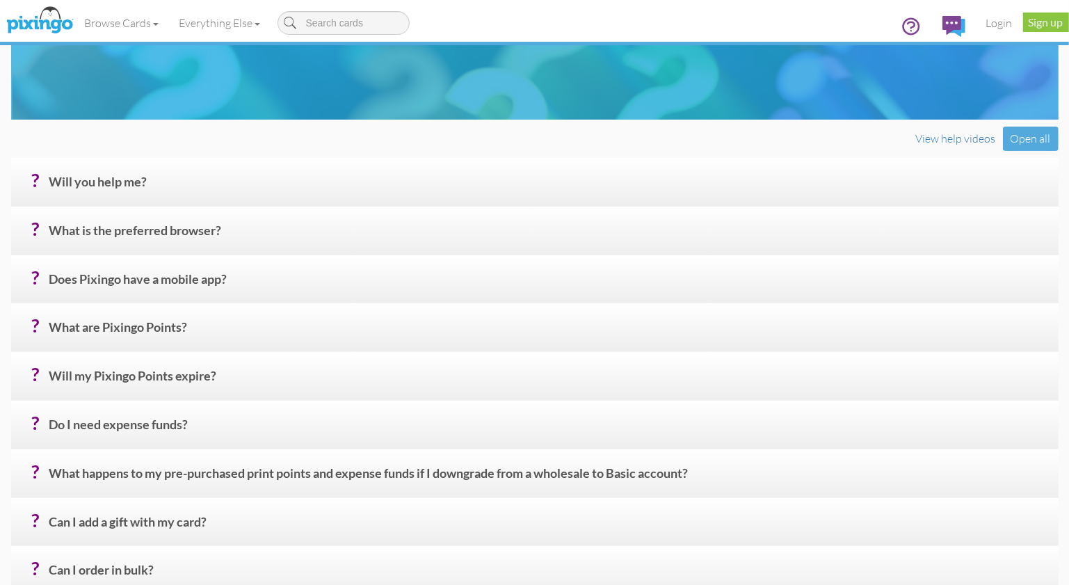
scroll to position [198, 0]
click at [996, 23] on link "Login" at bounding box center [999, 23] width 47 height 35
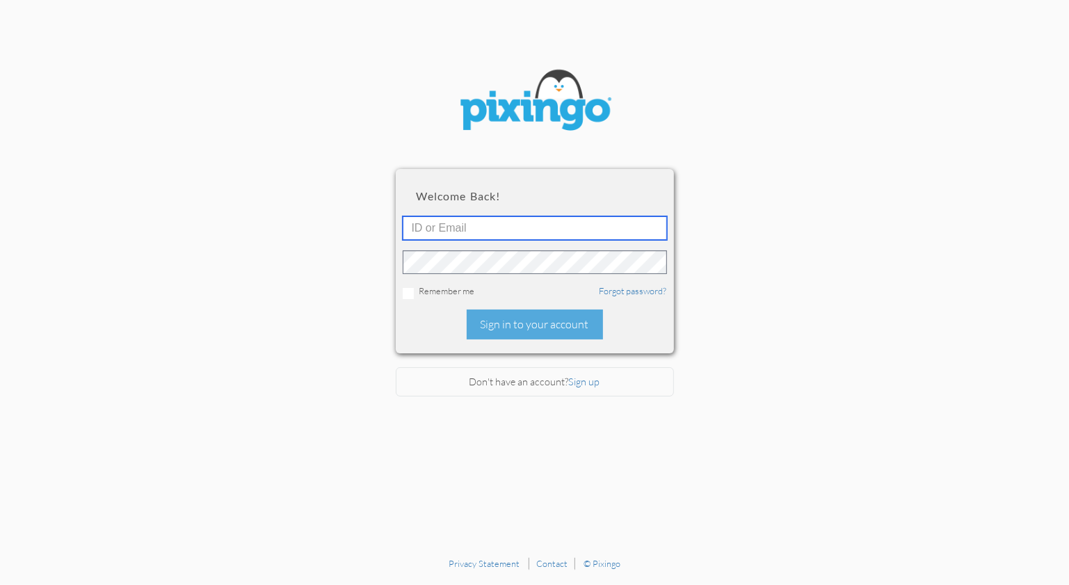
type input "1644"
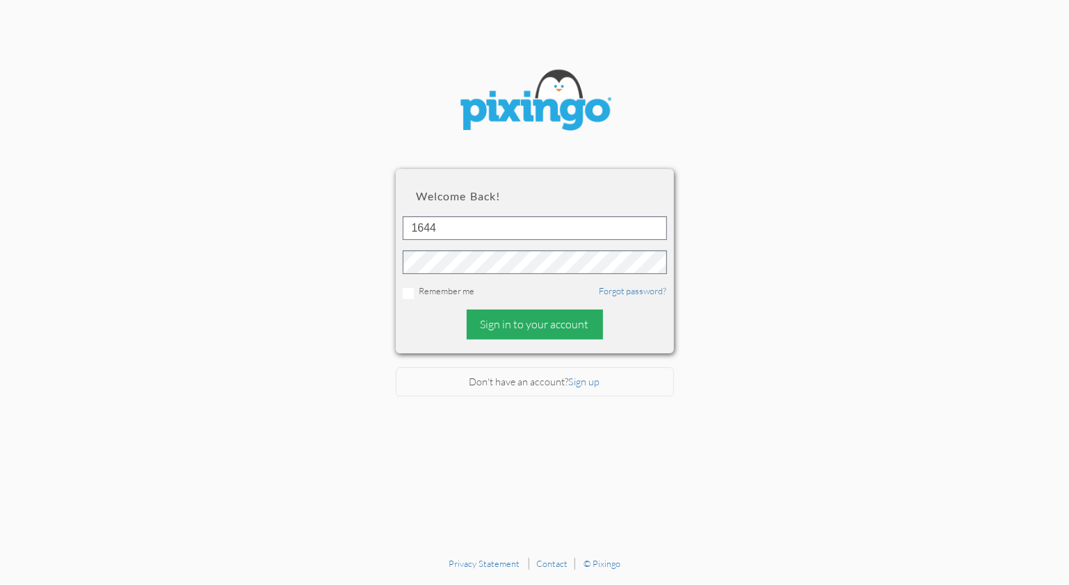
click at [545, 325] on div "Sign in to your account" at bounding box center [535, 325] width 136 height 30
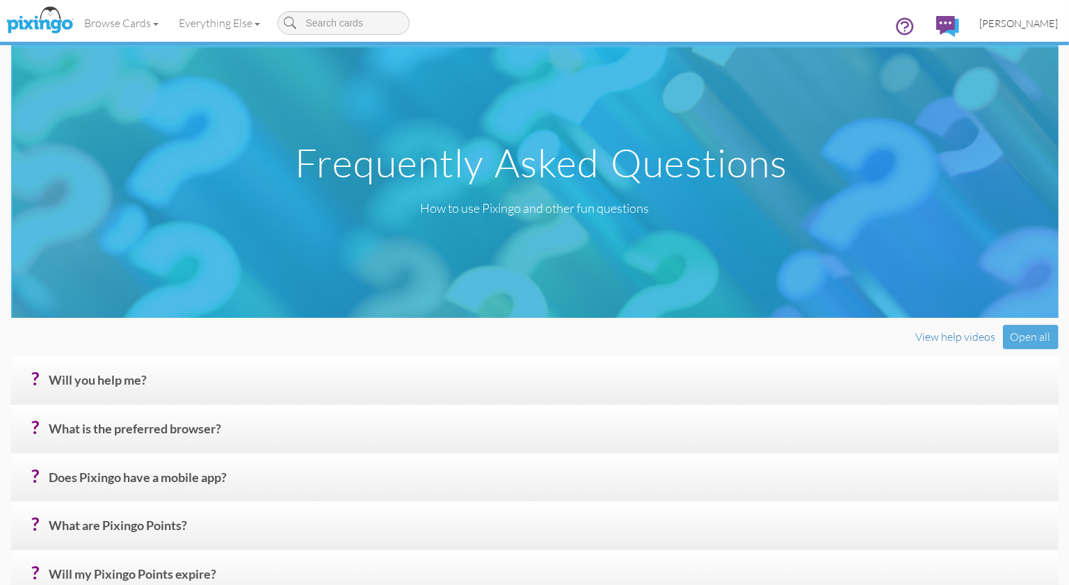
click at [1016, 22] on span "[PERSON_NAME]" at bounding box center [1019, 23] width 79 height 12
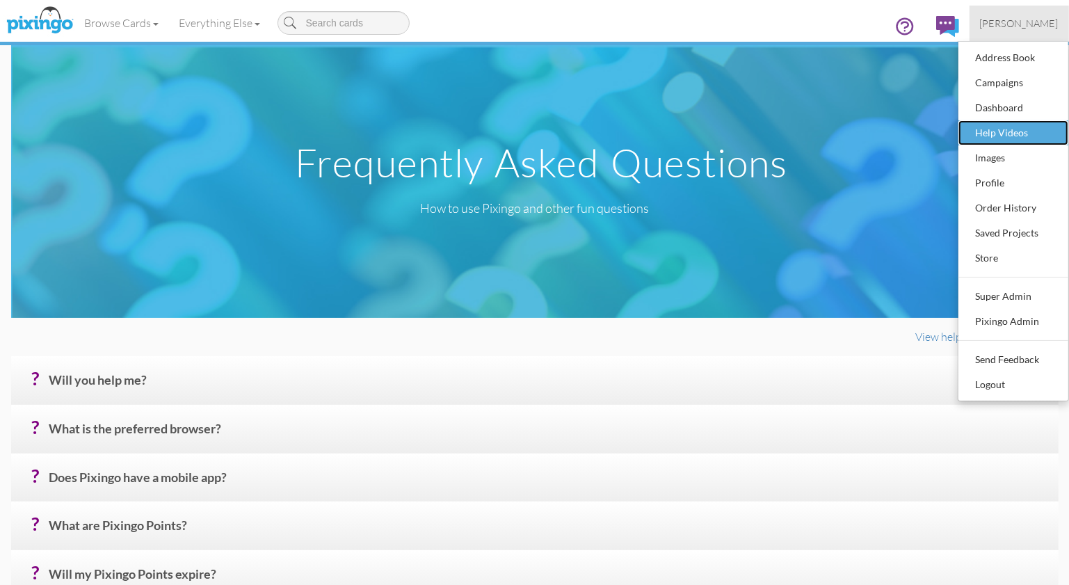
click at [1002, 125] on div "Help Videos" at bounding box center [1014, 132] width 82 height 21
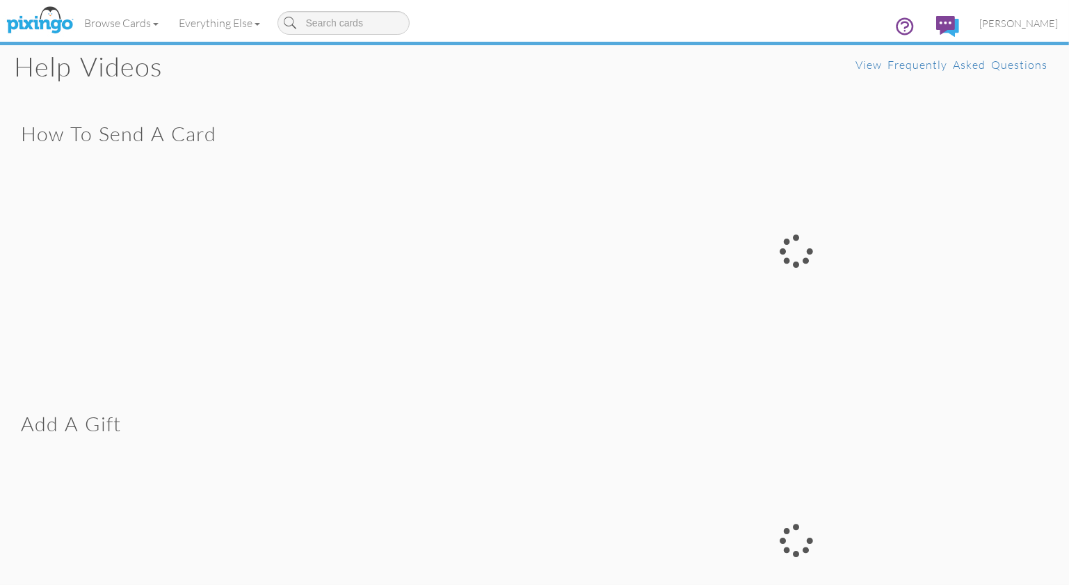
click at [593, 258] on div at bounding box center [797, 250] width 524 height 283
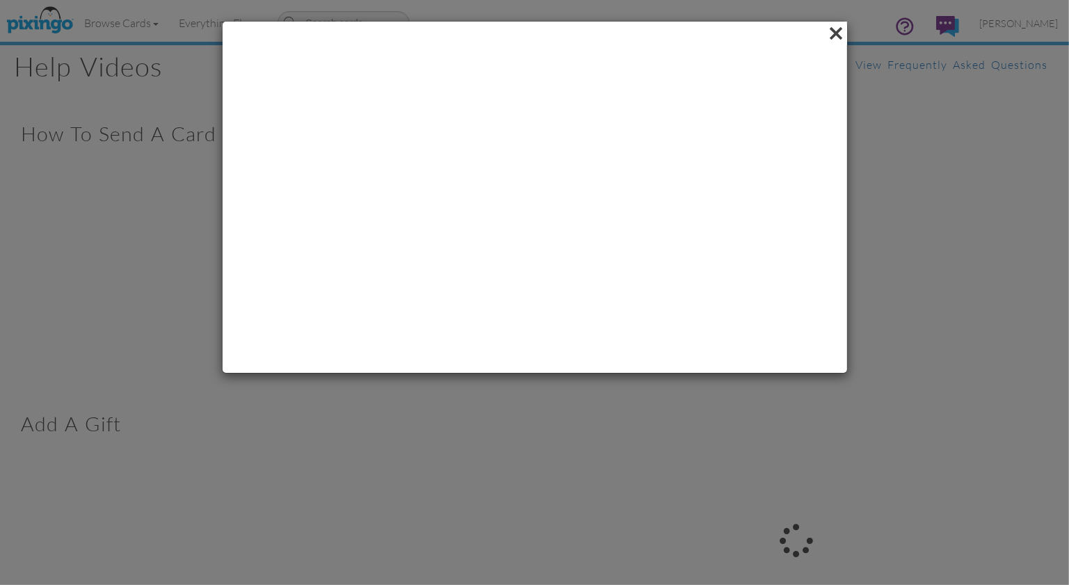
click at [831, 31] on span at bounding box center [837, 34] width 22 height 24
